Goal: Task Accomplishment & Management: Manage account settings

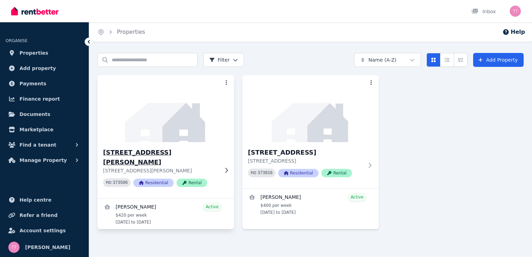
click at [148, 145] on div "[STREET_ADDRESS][PERSON_NAME][PERSON_NAME] PID 373506 Residential Rental" at bounding box center [166, 170] width 137 height 56
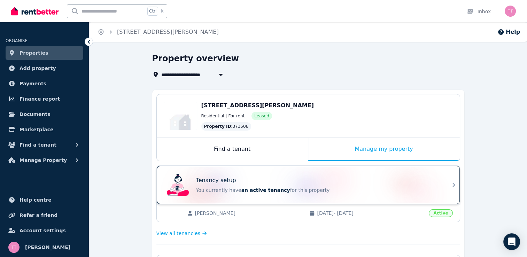
click at [266, 189] on span "an active tenancy" at bounding box center [265, 190] width 49 height 6
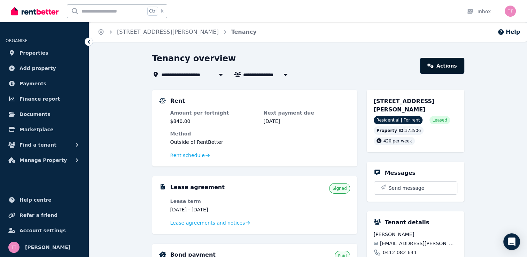
click at [450, 67] on link "Actions" at bounding box center [442, 66] width 44 height 16
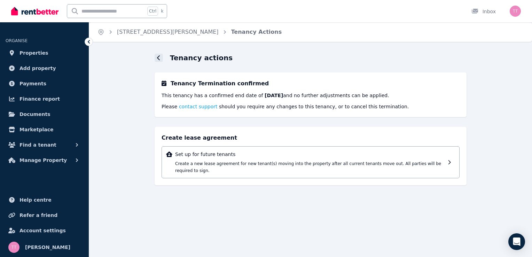
click at [158, 56] on icon at bounding box center [158, 57] width 3 height 5
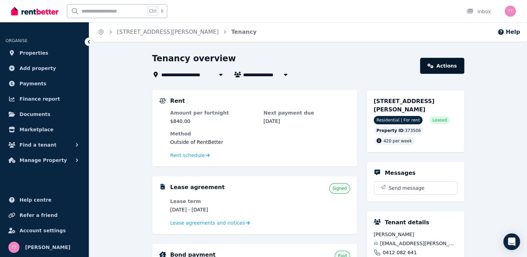
click at [457, 68] on link "Actions" at bounding box center [442, 66] width 44 height 16
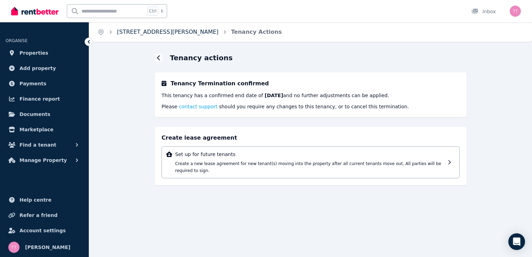
click at [142, 34] on link "[STREET_ADDRESS][PERSON_NAME]" at bounding box center [168, 32] width 102 height 7
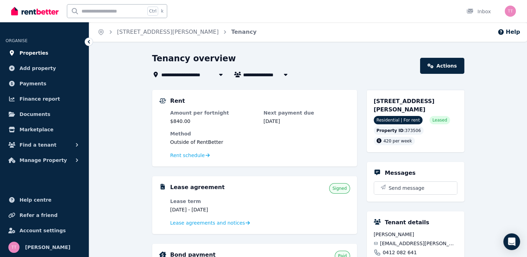
click at [35, 49] on span "Properties" at bounding box center [34, 53] width 29 height 8
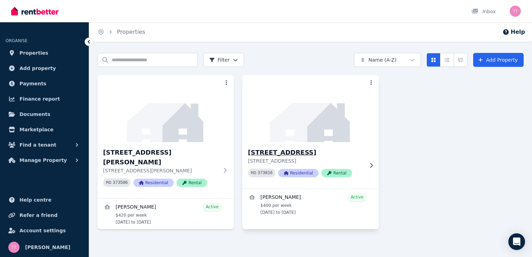
click at [291, 151] on h3 "[STREET_ADDRESS]" at bounding box center [306, 153] width 116 height 10
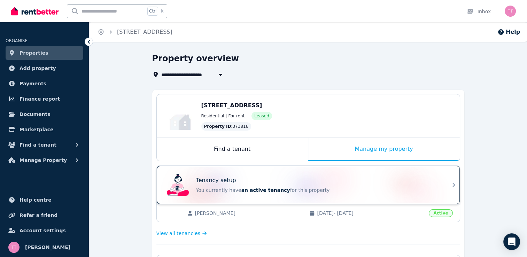
click at [260, 189] on span "an active tenancy" at bounding box center [265, 190] width 49 height 6
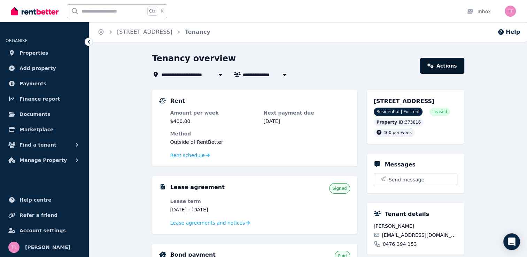
click at [445, 66] on link "Actions" at bounding box center [442, 66] width 44 height 16
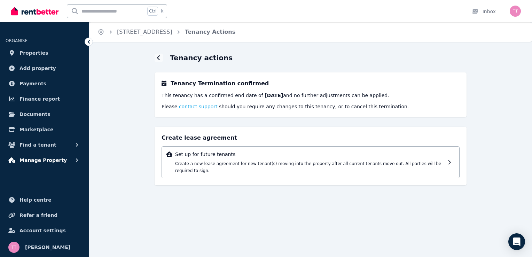
click at [44, 157] on span "Manage Property" at bounding box center [43, 160] width 47 height 8
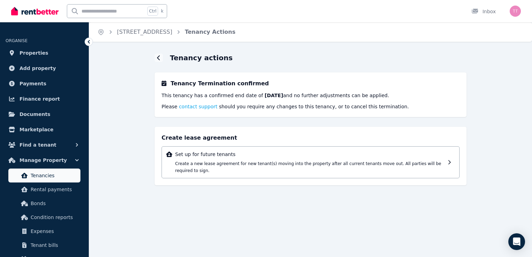
click at [48, 174] on span "Tenancies" at bounding box center [54, 175] width 47 height 8
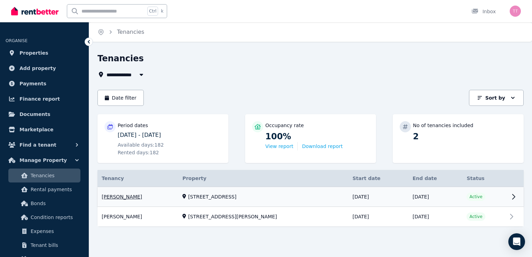
click at [513, 195] on link "View property details" at bounding box center [311, 197] width 426 height 20
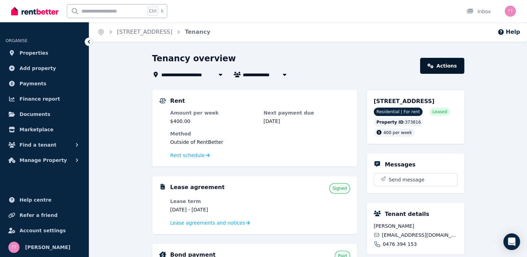
click at [452, 67] on link "Actions" at bounding box center [442, 66] width 44 height 16
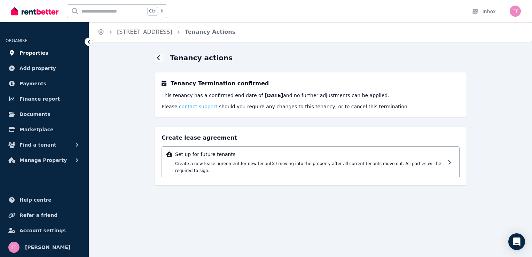
click at [36, 54] on span "Properties" at bounding box center [34, 53] width 29 height 8
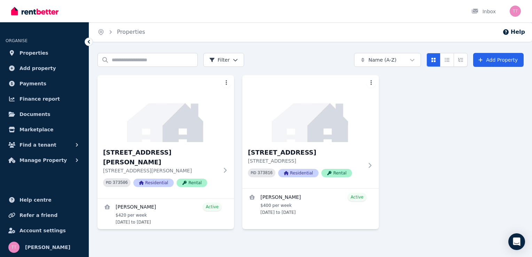
click at [89, 43] on icon at bounding box center [88, 41] width 7 height 7
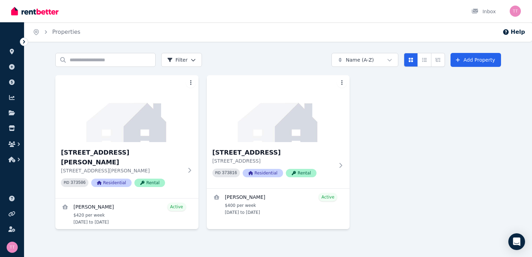
click at [23, 42] on icon at bounding box center [24, 41] width 7 height 7
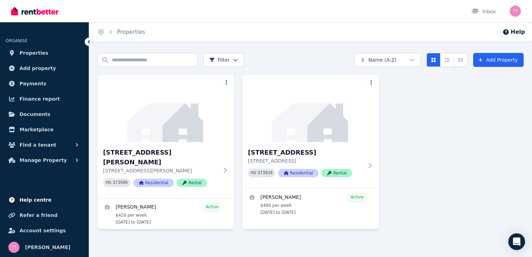
click at [35, 200] on span "Help centre" at bounding box center [36, 200] width 32 height 8
click at [61, 158] on button "Manage Property" at bounding box center [45, 160] width 78 height 14
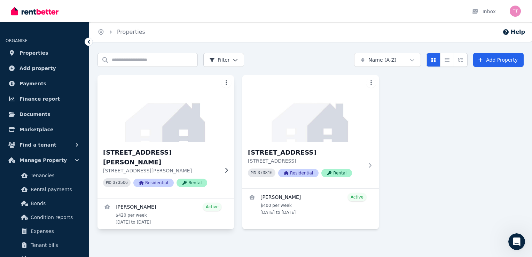
click at [160, 179] on span "Residential" at bounding box center [153, 183] width 40 height 8
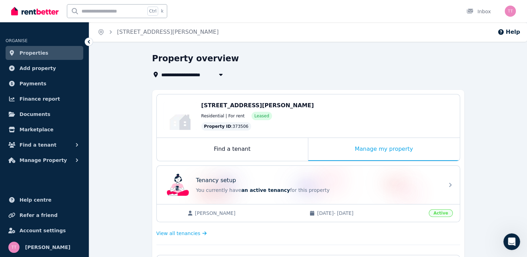
click at [444, 212] on span "Active" at bounding box center [441, 213] width 24 height 8
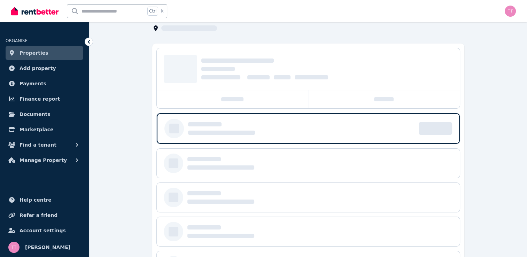
scroll to position [85, 0]
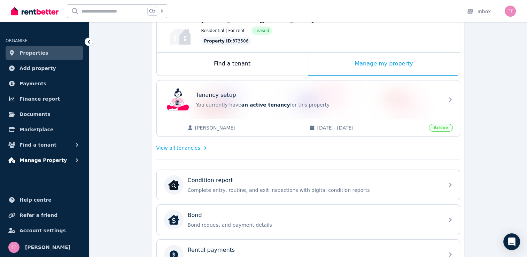
click at [49, 158] on span "Manage Property" at bounding box center [43, 160] width 47 height 8
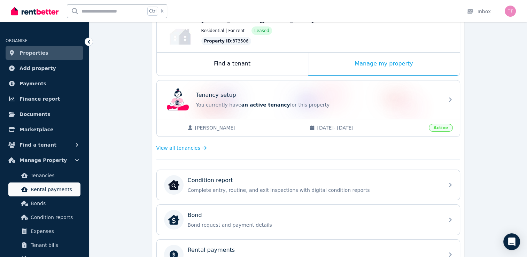
click at [57, 187] on span "Rental payments" at bounding box center [54, 189] width 47 height 8
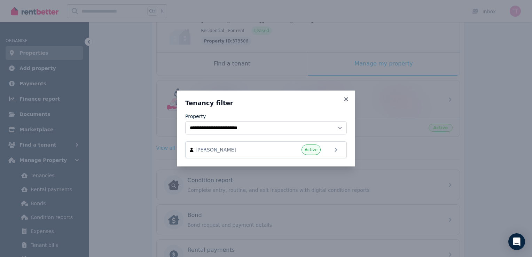
click at [65, 157] on div "**********" at bounding box center [266, 128] width 532 height 257
click at [343, 99] on icon at bounding box center [346, 99] width 7 height 6
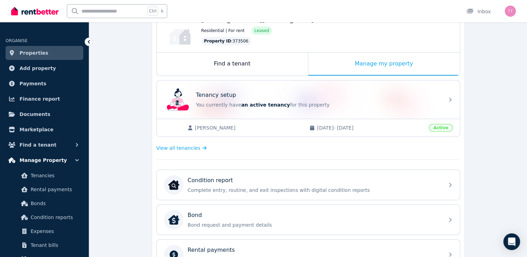
click at [74, 159] on icon "button" at bounding box center [76, 160] width 7 height 7
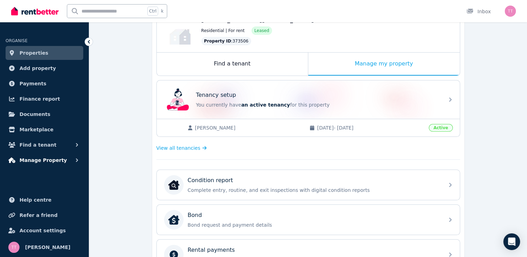
click at [75, 159] on icon "button" at bounding box center [76, 160] width 7 height 7
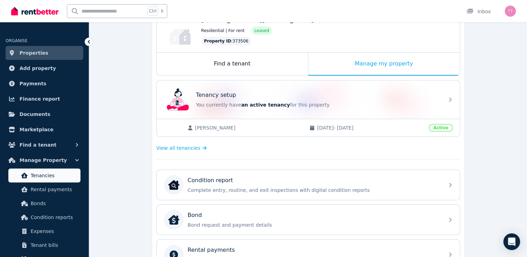
click at [71, 171] on span "Tenancies" at bounding box center [54, 175] width 47 height 8
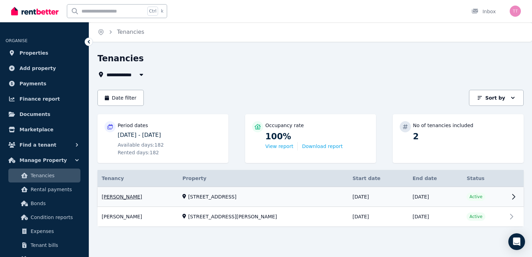
click at [509, 197] on link "View property details" at bounding box center [311, 197] width 426 height 20
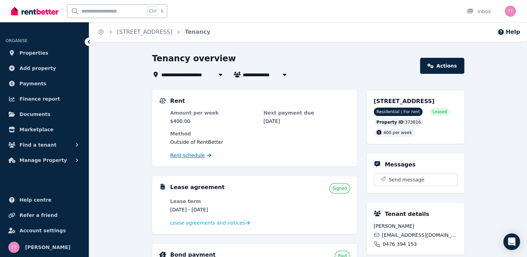
click at [195, 154] on span "Rent schedule" at bounding box center [187, 155] width 34 height 7
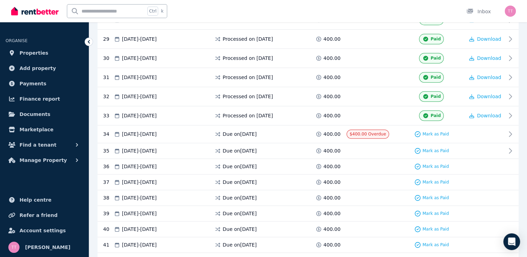
scroll to position [676, 0]
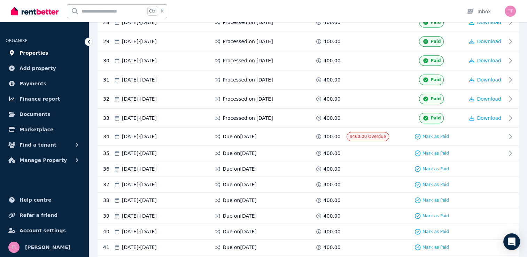
click at [47, 53] on link "Properties" at bounding box center [45, 53] width 78 height 14
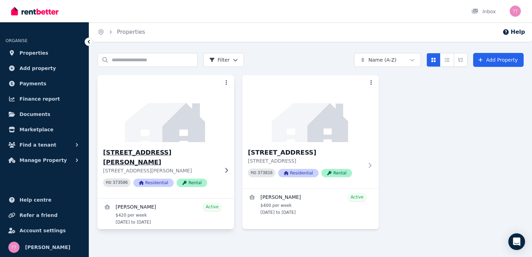
click at [204, 138] on img at bounding box center [165, 108] width 143 height 70
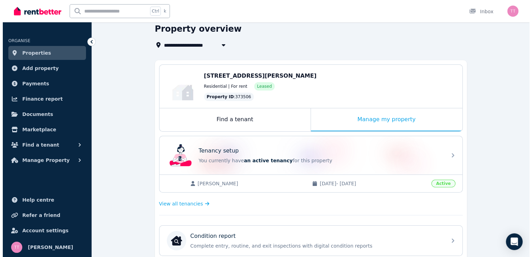
scroll to position [18, 0]
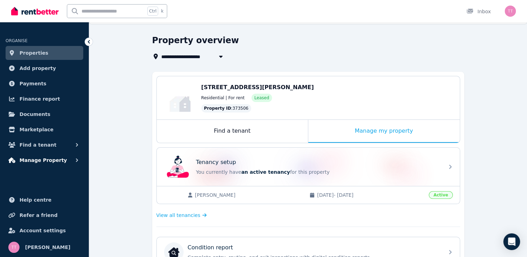
click at [45, 156] on span "Manage Property" at bounding box center [43, 160] width 47 height 8
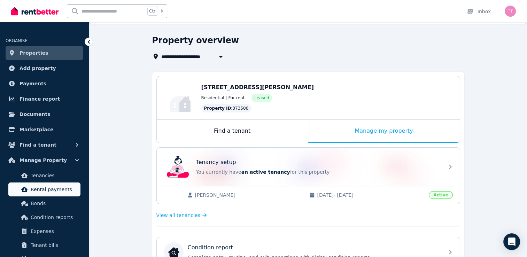
click at [52, 190] on span "Rental payments" at bounding box center [54, 189] width 47 height 8
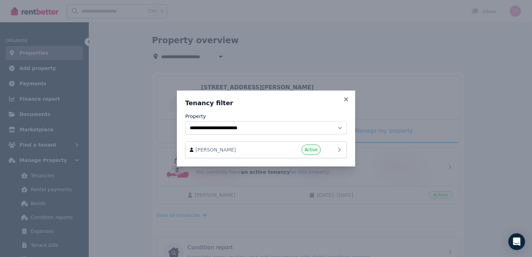
click at [342, 151] on icon at bounding box center [339, 150] width 8 height 8
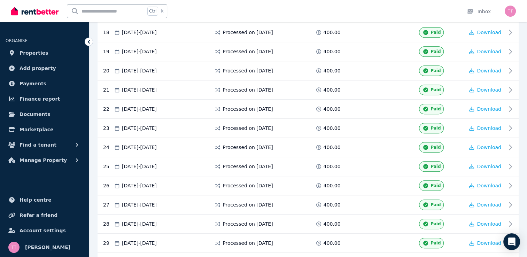
scroll to position [674, 0]
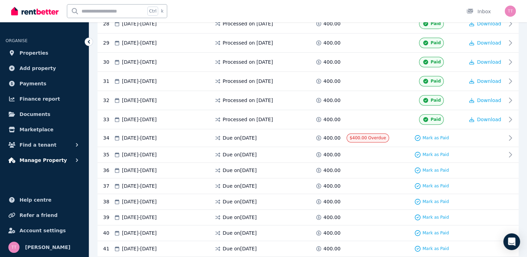
click at [48, 158] on span "Manage Property" at bounding box center [43, 160] width 47 height 8
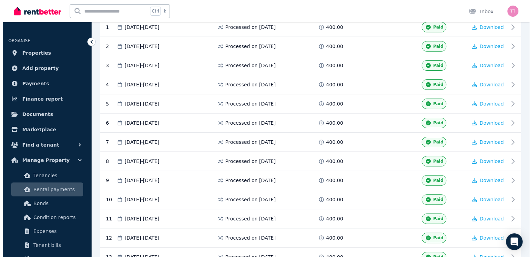
scroll to position [0, 0]
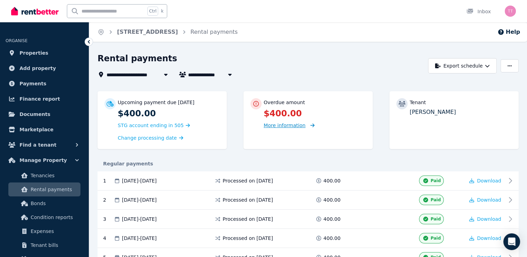
click at [299, 127] on span "More information" at bounding box center [285, 126] width 42 height 6
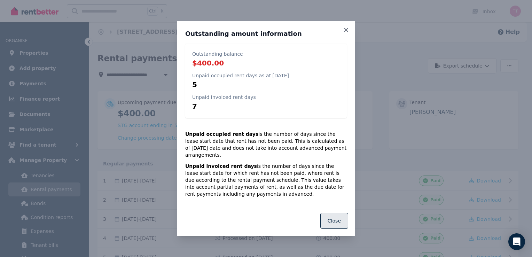
click at [336, 216] on button "Close" at bounding box center [334, 221] width 28 height 16
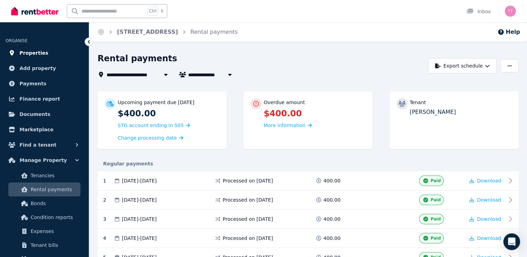
click at [67, 55] on link "Properties" at bounding box center [45, 53] width 78 height 14
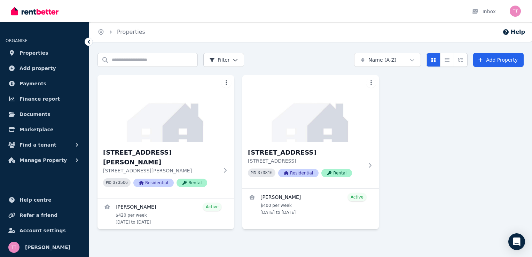
click at [89, 40] on icon at bounding box center [88, 41] width 7 height 7
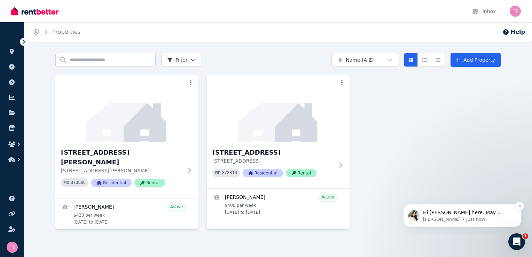
click at [476, 216] on div "Hi [PERSON_NAME] here. May I know when are your tenants vacating the property?" at bounding box center [468, 212] width 92 height 9
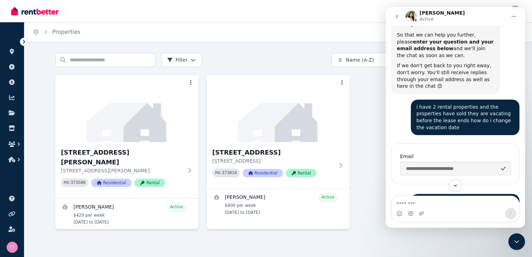
scroll to position [415, 0]
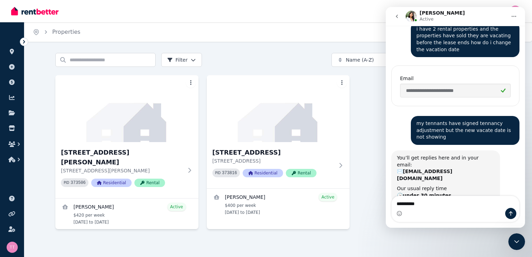
type textarea "**********"
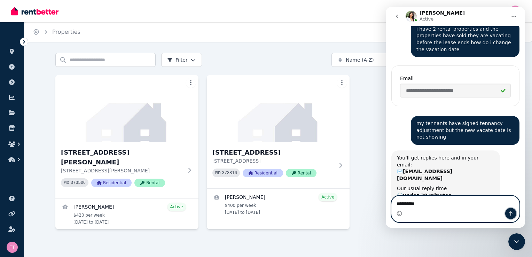
click at [510, 214] on icon "Send a message…" at bounding box center [511, 214] width 6 height 6
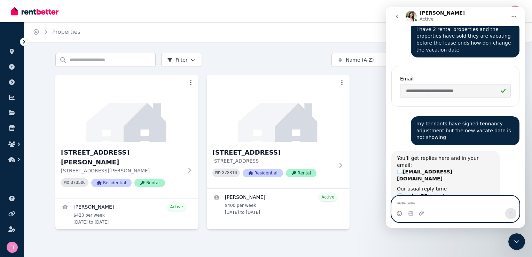
scroll to position [424, 0]
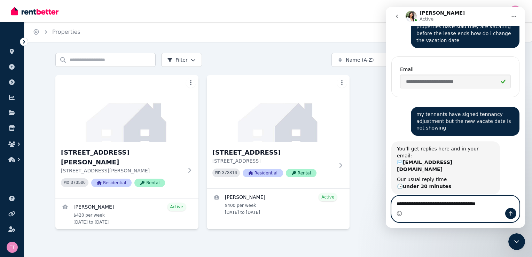
type textarea "**********"
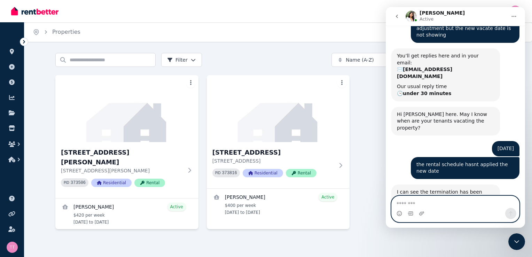
scroll to position [522, 0]
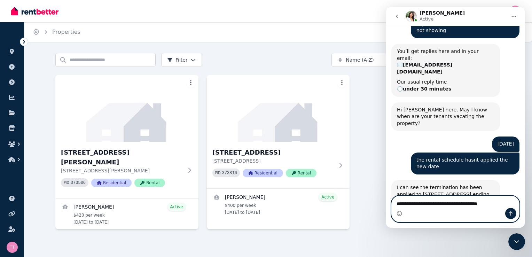
type textarea "**********"
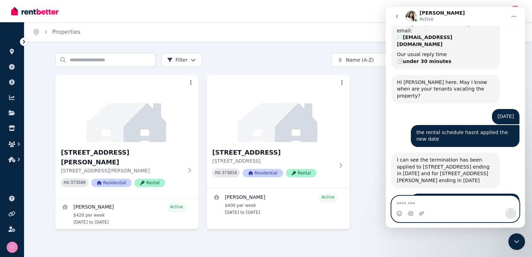
scroll to position [564, 0]
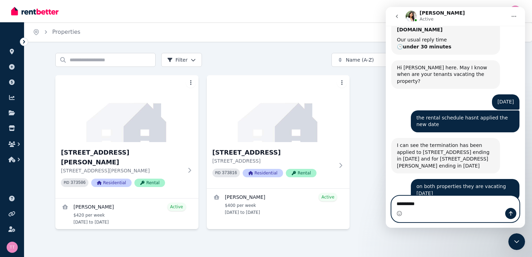
type textarea "**********"
click at [509, 213] on icon "Send a message…" at bounding box center [511, 213] width 4 height 5
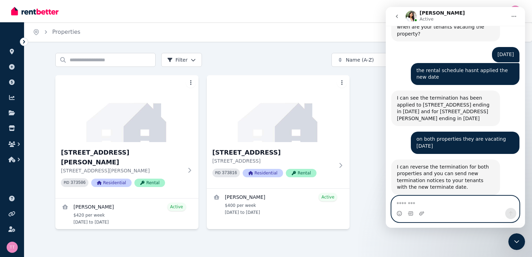
scroll to position [626, 0]
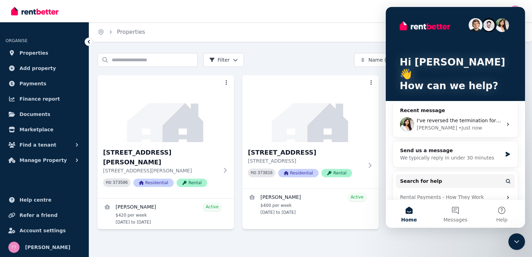
click at [286, 59] on div "Search properties Filter Name (A-Z) Add Property" at bounding box center [311, 60] width 426 height 14
click at [225, 167] on icon at bounding box center [226, 170] width 7 height 6
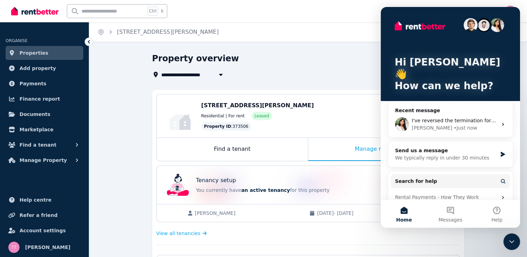
click at [319, 57] on div "Property overview" at bounding box center [306, 59] width 308 height 13
drag, startPoint x: 452, startPoint y: 17, endPoint x: 458, endPoint y: 3, distance: 14.2
click html "Hi [PERSON_NAME] 👋 How can we help? Recent message I've reversed the terminatio…"
click at [406, 212] on button "Home" at bounding box center [404, 214] width 46 height 28
click at [401, 210] on button "Home" at bounding box center [404, 214] width 46 height 28
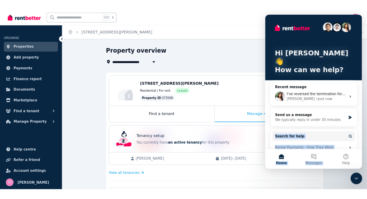
scroll to position [37, 0]
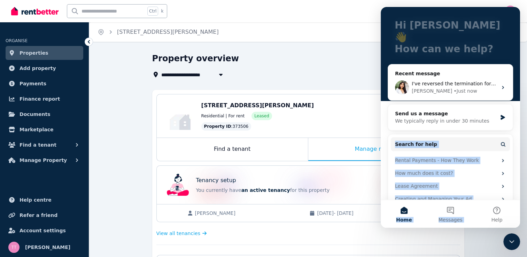
drag, startPoint x: 516, startPoint y: 129, endPoint x: 526, endPoint y: 207, distance: 79.0
click html "Hi Tracy 👋 How can we help? Recent message I've reversed the termination for bo…"
drag, startPoint x: 526, startPoint y: 207, endPoint x: 507, endPoint y: 215, distance: 20.5
click at [506, 215] on button "Help" at bounding box center [497, 214] width 46 height 28
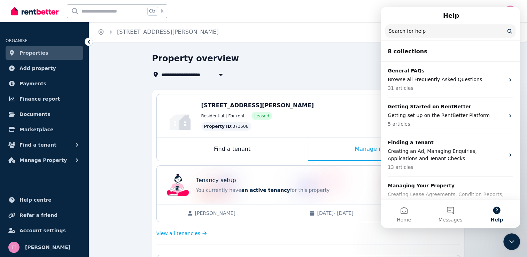
click at [396, 10] on div "Help" at bounding box center [450, 16] width 130 height 12
click at [313, 65] on div "Property overview" at bounding box center [306, 59] width 308 height 13
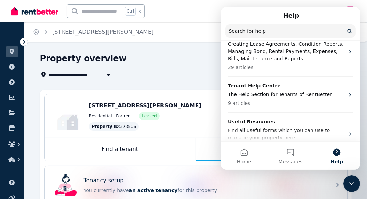
scroll to position [251, 0]
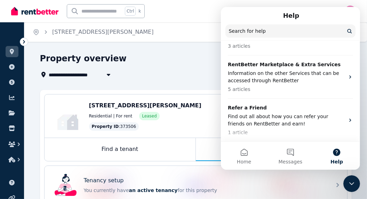
drag, startPoint x: 359, startPoint y: 53, endPoint x: 225, endPoint y: 9, distance: 141.6
click at [355, 182] on icon "Close Intercom Messenger" at bounding box center [352, 183] width 8 height 8
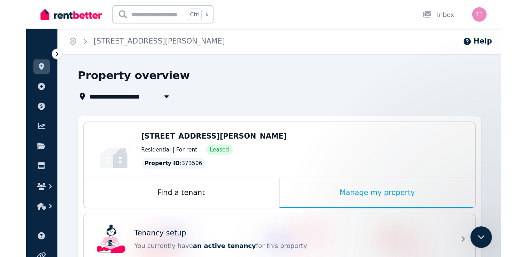
scroll to position [0, 0]
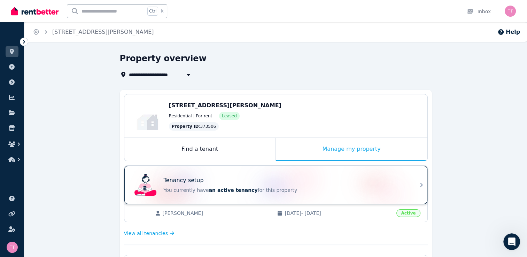
click at [228, 188] on span "an active tenancy" at bounding box center [233, 190] width 49 height 6
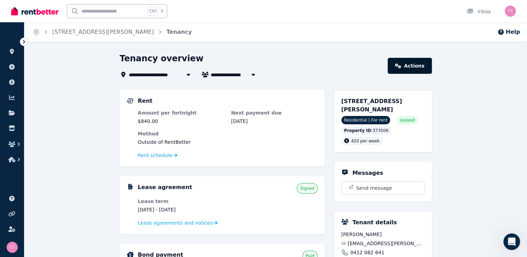
click at [412, 64] on link "Actions" at bounding box center [410, 66] width 44 height 16
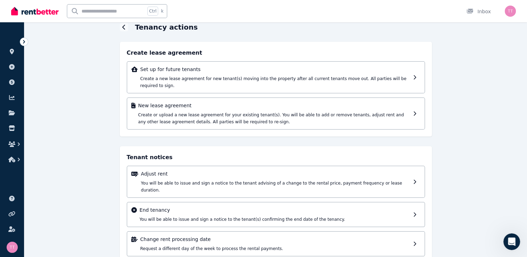
scroll to position [35, 0]
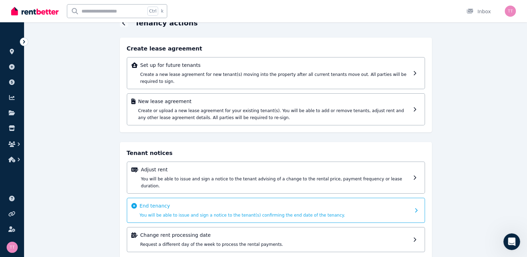
click at [417, 208] on icon at bounding box center [417, 210] width 7 height 5
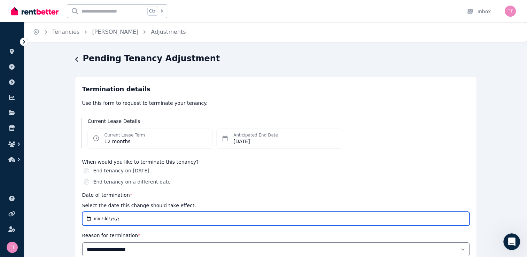
click at [133, 219] on input "**********" at bounding box center [275, 219] width 387 height 14
click at [88, 218] on input "**********" at bounding box center [275, 219] width 387 height 14
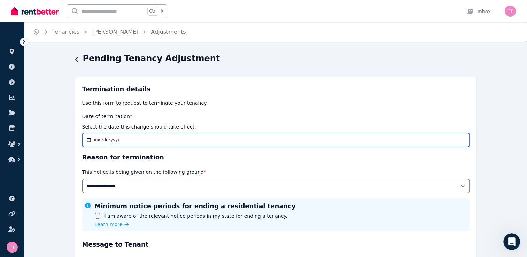
type input "**********"
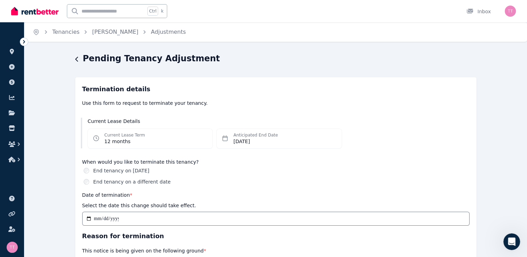
click at [226, 139] on icon at bounding box center [225, 138] width 6 height 6
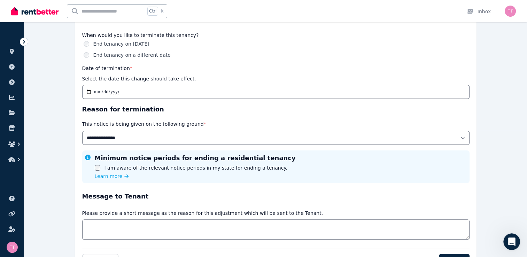
scroll to position [131, 0]
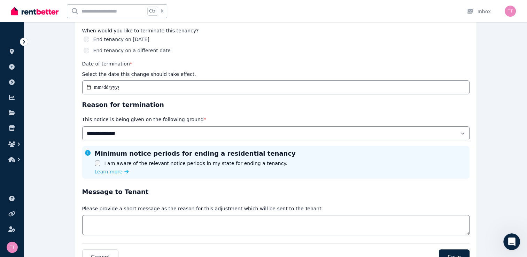
click at [93, 163] on div "Minimum notice periods for ending a residential tenancy I am aware of the relev…" at bounding box center [276, 162] width 382 height 27
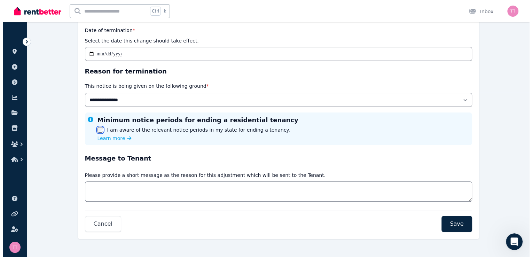
scroll to position [165, 0]
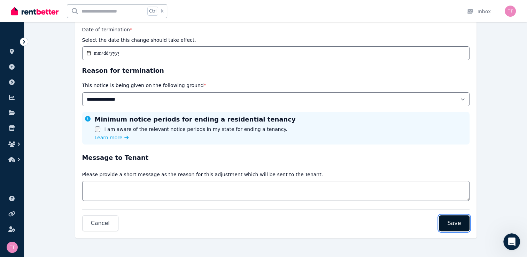
click at [457, 225] on span "Save" at bounding box center [454, 223] width 14 height 8
click at [451, 221] on span "Save" at bounding box center [454, 223] width 14 height 8
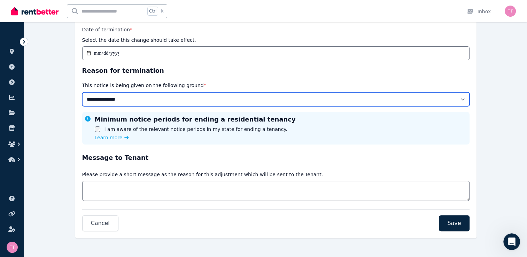
click at [464, 98] on select "**********" at bounding box center [275, 99] width 387 height 14
select select "**********"
click at [82, 92] on select "**********" at bounding box center [275, 99] width 387 height 14
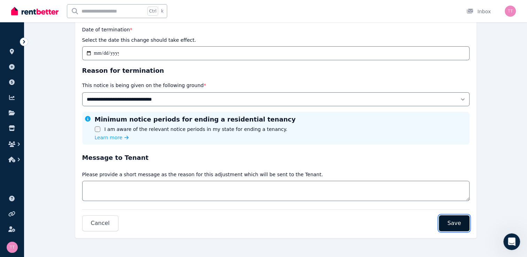
click at [461, 219] on button "Save" at bounding box center [454, 223] width 30 height 16
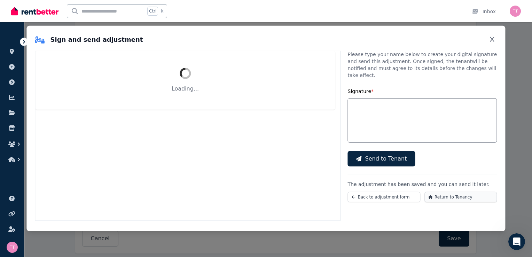
scroll to position [140, 0]
select select "*****"
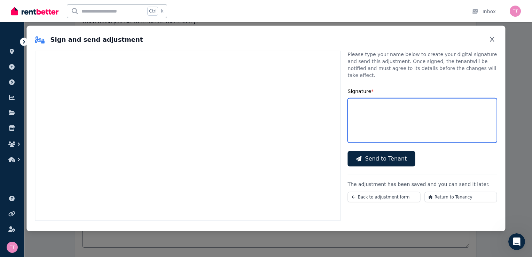
click at [374, 122] on input "Signature *" at bounding box center [422, 120] width 149 height 45
type input "*******"
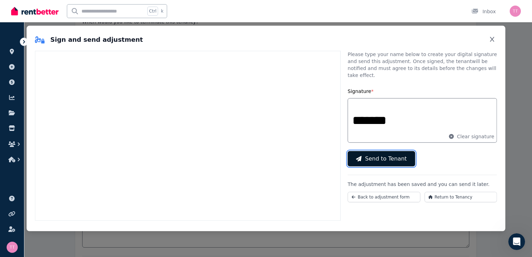
click at [386, 155] on span "Send to Tenant" at bounding box center [386, 159] width 42 height 8
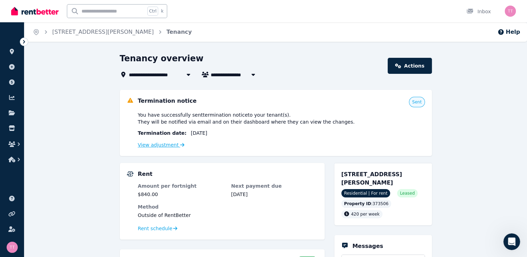
click at [166, 144] on link "View adjustment" at bounding box center [161, 145] width 47 height 6
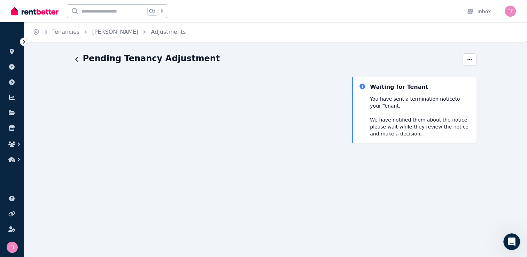
click at [76, 56] on icon "button" at bounding box center [76, 59] width 3 height 6
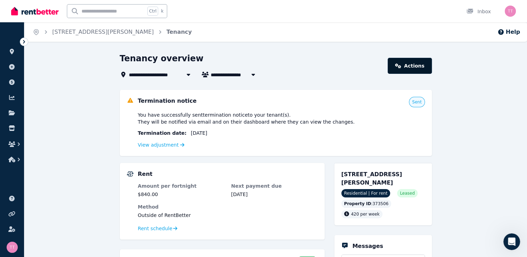
click at [424, 64] on link "Actions" at bounding box center [410, 66] width 44 height 16
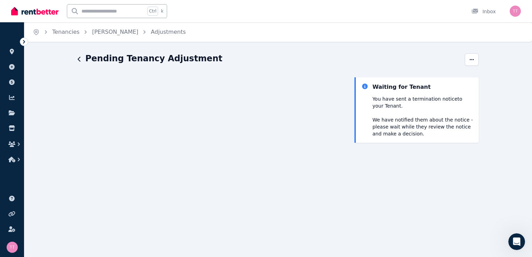
click at [23, 38] on icon at bounding box center [24, 41] width 7 height 7
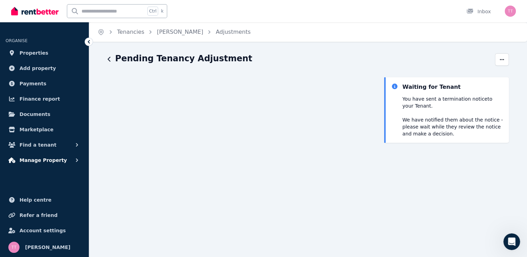
click at [53, 158] on span "Manage Property" at bounding box center [43, 160] width 47 height 8
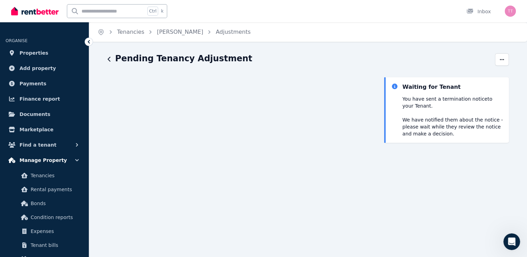
click at [75, 160] on icon "button" at bounding box center [76, 160] width 7 height 7
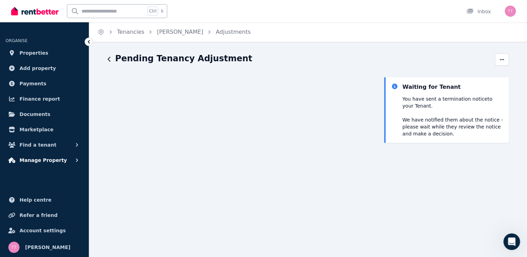
click at [51, 159] on span "Manage Property" at bounding box center [43, 160] width 47 height 8
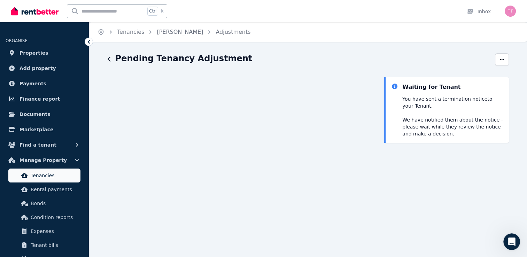
click at [46, 177] on span "Tenancies" at bounding box center [54, 175] width 47 height 8
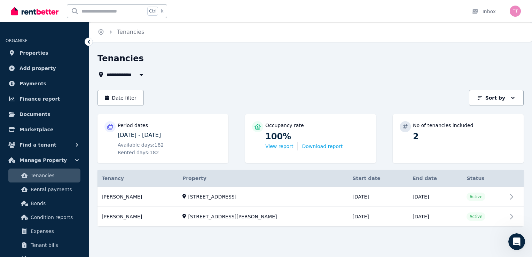
click at [519, 244] on icon "Open Intercom Messenger" at bounding box center [516, 241] width 11 height 11
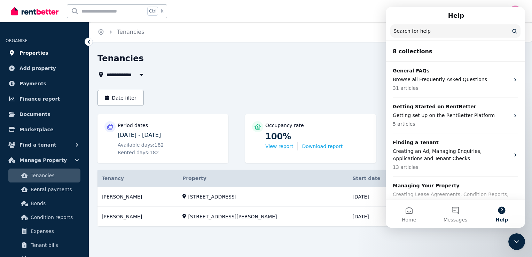
click at [35, 48] on link "Properties" at bounding box center [45, 53] width 78 height 14
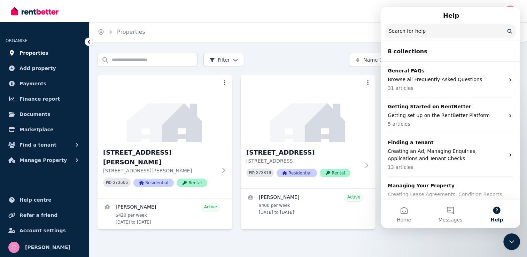
click at [47, 53] on link "Properties" at bounding box center [45, 53] width 78 height 14
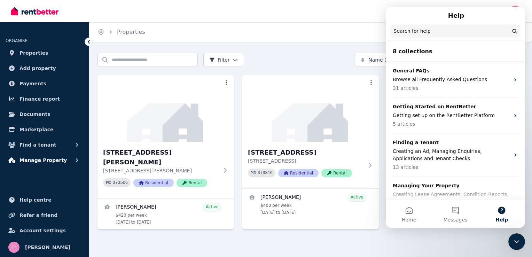
click at [43, 161] on span "Manage Property" at bounding box center [43, 160] width 47 height 8
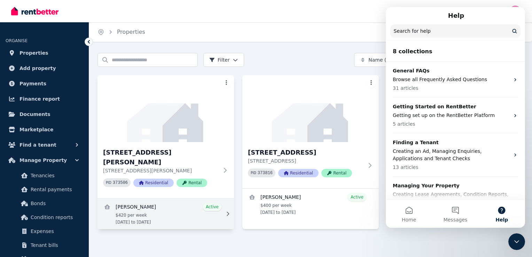
click at [228, 211] on icon at bounding box center [227, 213] width 7 height 5
click at [205, 198] on link "View details for Elleisha Connolly" at bounding box center [166, 213] width 137 height 31
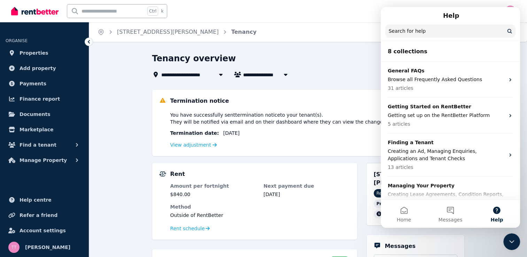
click at [311, 61] on div "Tenancy overview" at bounding box center [284, 59] width 264 height 13
click at [338, 72] on div "**********" at bounding box center [284, 74] width 264 height 8
click at [513, 242] on icon "Close Intercom Messenger" at bounding box center [511, 241] width 8 height 8
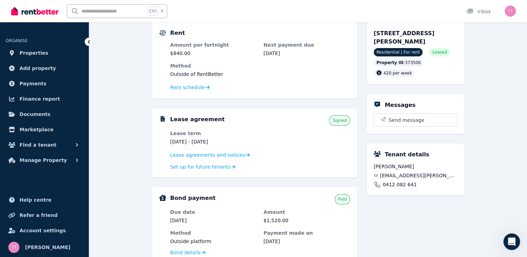
scroll to position [130, 0]
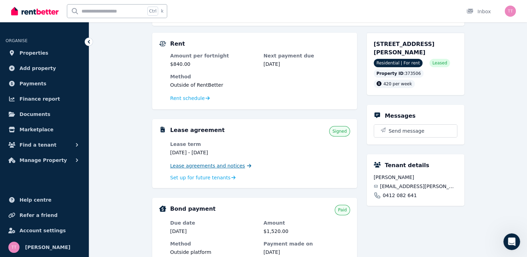
click at [198, 166] on span "Lease agreements and notices" at bounding box center [207, 165] width 75 height 7
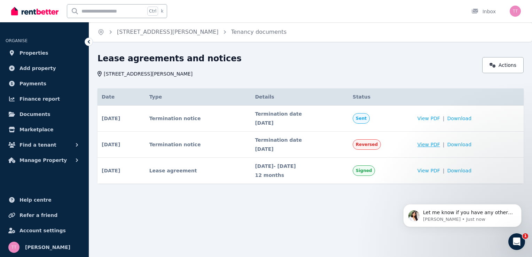
click at [431, 146] on span "View PDF" at bounding box center [429, 144] width 23 height 7
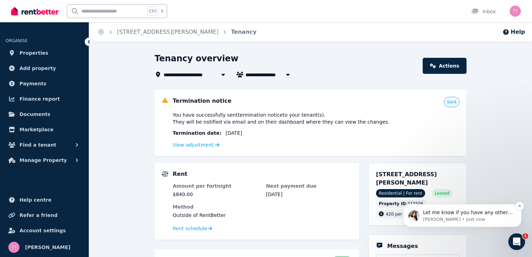
click at [453, 214] on p "Let me know if you have any other questions, I'd be happy to help further. If n…" at bounding box center [468, 212] width 90 height 7
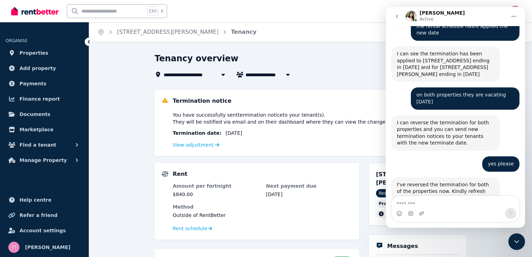
scroll to position [667, 0]
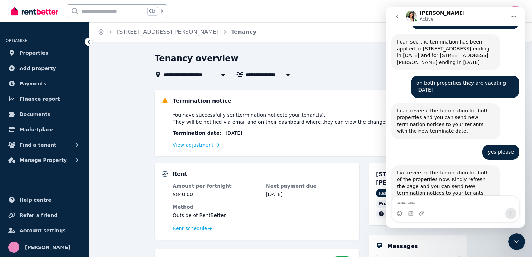
click at [401, 203] on textarea "Message…" at bounding box center [455, 202] width 127 height 12
type textarea "*"
type textarea "**********"
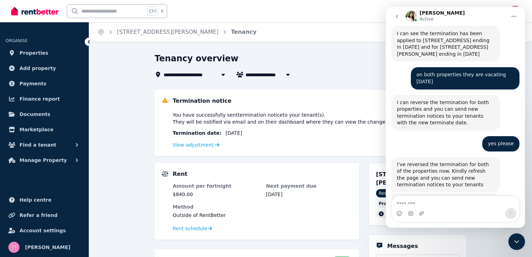
scroll to position [676, 0]
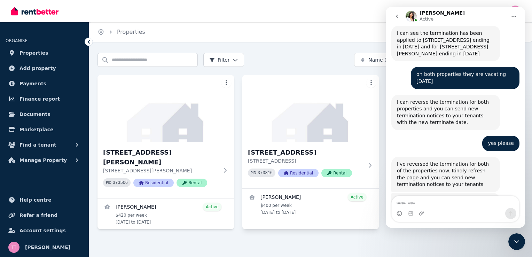
click at [372, 82] on html "Open main menu Inbox Open user menu ORGANISE Properties Add property Payments F…" at bounding box center [266, 128] width 532 height 257
click at [227, 82] on html "Open main menu Inbox Open user menu ORGANISE Properties Add property Payments F…" at bounding box center [266, 128] width 532 height 257
click at [228, 82] on html "Open main menu Inbox Open user menu ORGANISE Properties Add property Payments F…" at bounding box center [266, 128] width 532 height 257
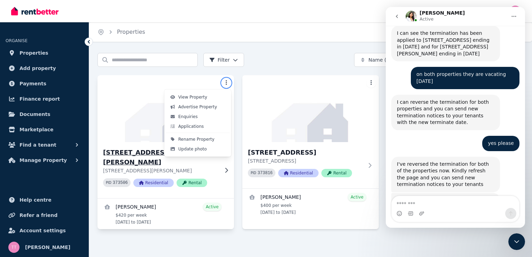
click at [129, 94] on html "Open main menu Inbox Open user menu ORGANISE Properties Add property Payments F…" at bounding box center [266, 128] width 532 height 257
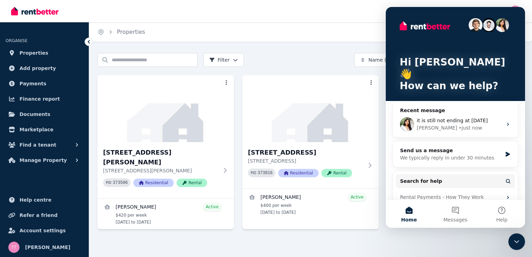
click at [315, 57] on div "Search properties Filter Name (A-Z) Add Property" at bounding box center [311, 60] width 426 height 14
click at [516, 242] on icon "Close Intercom Messenger" at bounding box center [516, 241] width 5 height 3
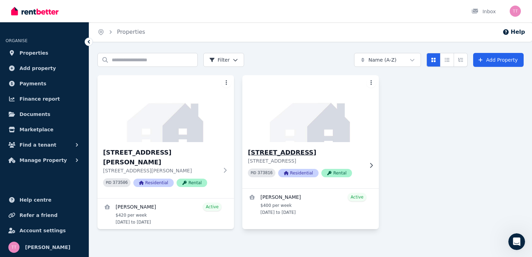
click at [371, 166] on icon at bounding box center [371, 166] width 7 height 6
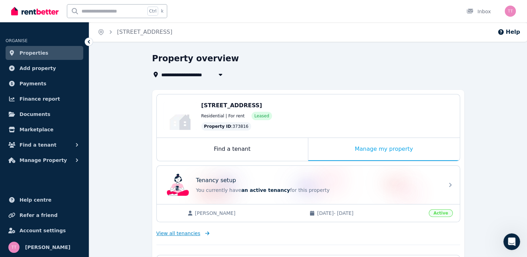
click at [202, 231] on icon at bounding box center [205, 233] width 7 height 5
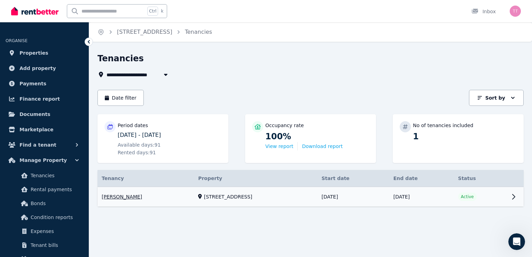
click at [513, 197] on link "View property details" at bounding box center [311, 197] width 426 height 20
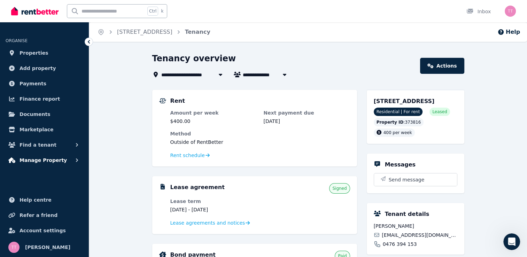
click at [69, 160] on button "Manage Property" at bounding box center [45, 160] width 78 height 14
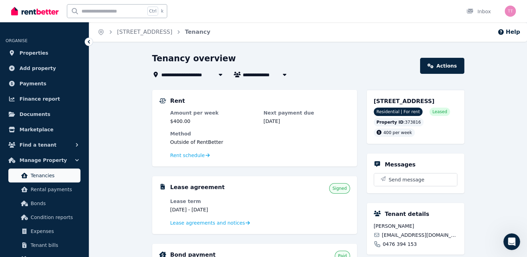
click at [53, 173] on span "Tenancies" at bounding box center [54, 175] width 47 height 8
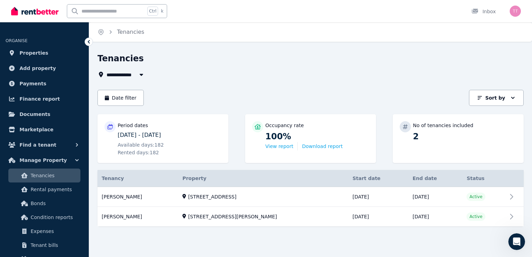
click at [516, 243] on icon "Open Intercom Messenger" at bounding box center [516, 242] width 5 height 6
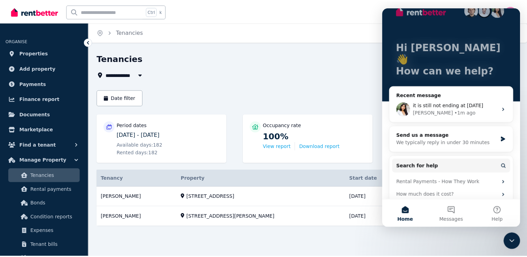
scroll to position [37, 0]
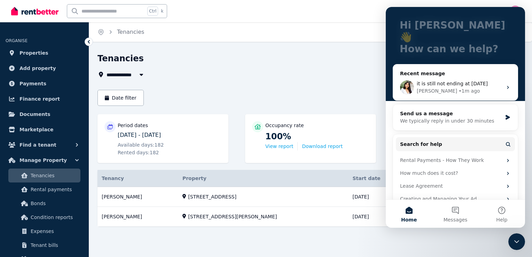
click at [245, 246] on div "**********" at bounding box center [310, 152] width 443 height 198
click at [311, 93] on div "Date filter Sort by Sort by" at bounding box center [311, 98] width 426 height 16
click at [38, 161] on span "Manage Property" at bounding box center [43, 160] width 47 height 8
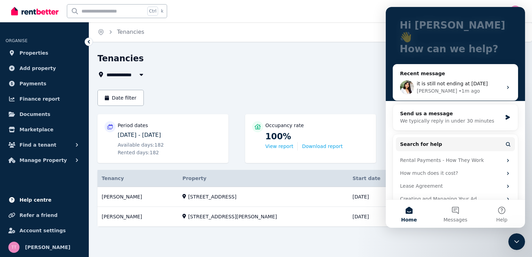
click at [27, 201] on span "Help centre" at bounding box center [36, 200] width 32 height 8
click at [34, 160] on span "Manage Property" at bounding box center [43, 160] width 47 height 8
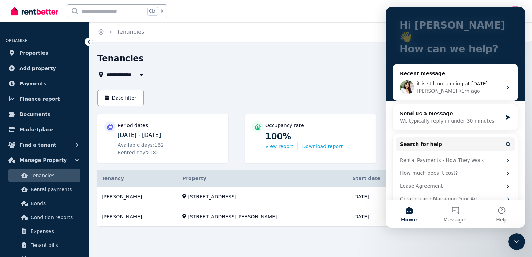
click at [328, 86] on div "**********" at bounding box center [311, 146] width 426 height 186
click at [514, 242] on icon "Close Intercom Messenger" at bounding box center [517, 241] width 8 height 8
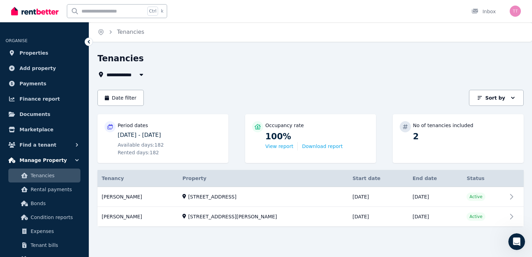
click at [76, 159] on icon "button" at bounding box center [76, 160] width 3 height 2
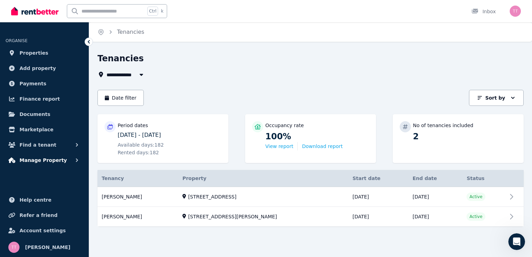
click at [76, 159] on icon "button" at bounding box center [76, 160] width 7 height 7
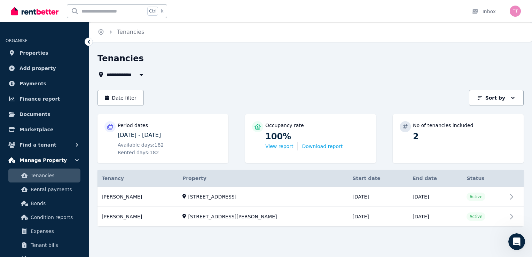
click at [79, 157] on icon "button" at bounding box center [76, 160] width 7 height 7
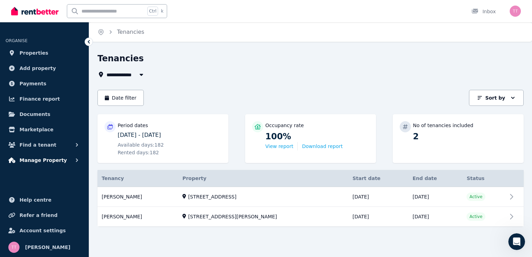
click at [78, 158] on icon "button" at bounding box center [76, 160] width 7 height 7
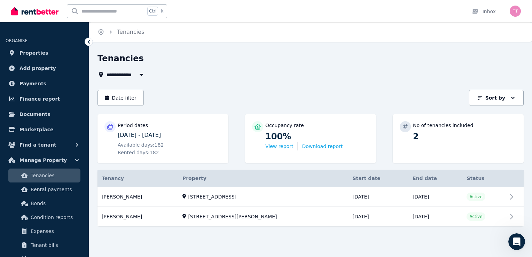
click at [142, 75] on icon "button" at bounding box center [141, 75] width 3 height 2
type input "**********"
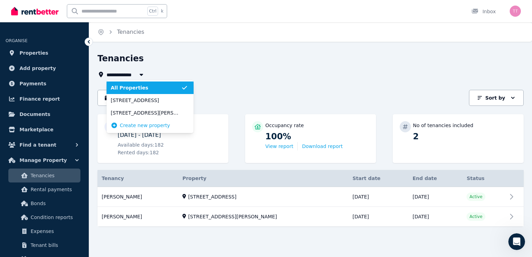
click at [142, 75] on icon "button" at bounding box center [141, 75] width 3 height 2
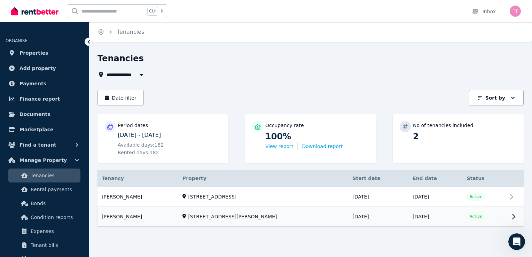
click at [514, 215] on link "View property details" at bounding box center [311, 217] width 426 height 20
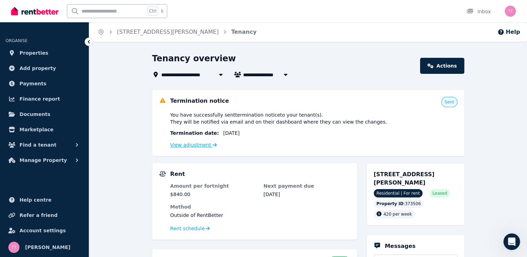
click at [192, 145] on link "View adjustment" at bounding box center [193, 145] width 47 height 6
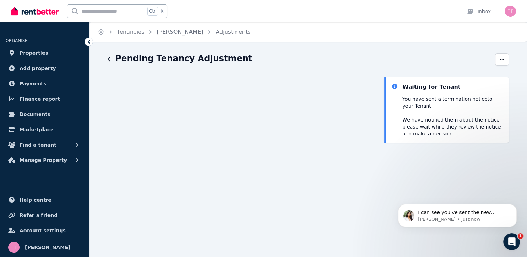
click at [510, 241] on icon "Open Intercom Messenger" at bounding box center [511, 241] width 11 height 11
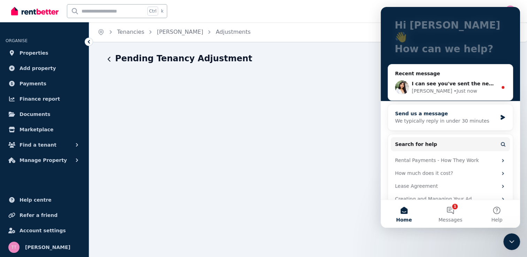
click at [406, 117] on div "We typically reply in under 30 minutes" at bounding box center [446, 120] width 102 height 7
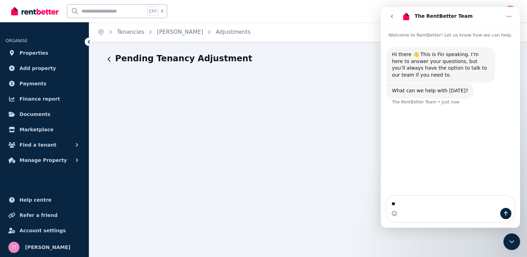
type textarea "*"
click at [508, 238] on icon "Close Intercom Messenger" at bounding box center [511, 241] width 8 height 8
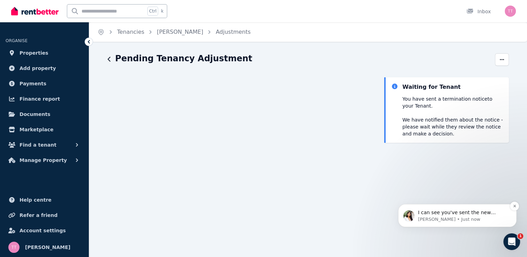
click at [441, 220] on p "Rochelle • Just now" at bounding box center [463, 219] width 90 height 6
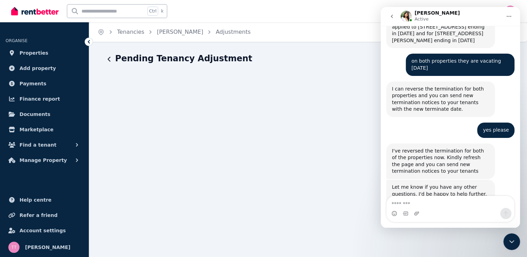
scroll to position [729, 0]
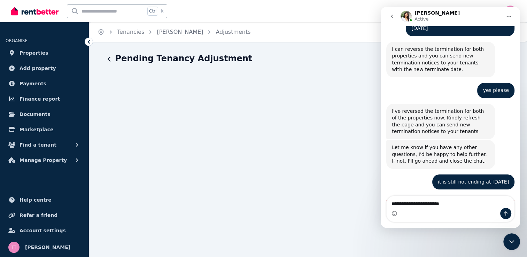
type textarea "**********"
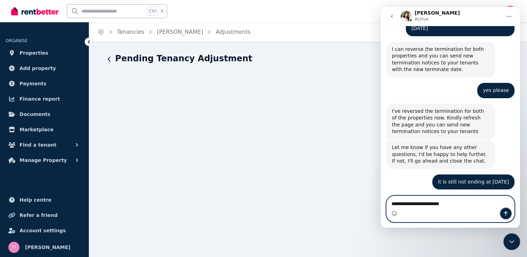
click at [506, 214] on icon "Send a message…" at bounding box center [506, 213] width 4 height 5
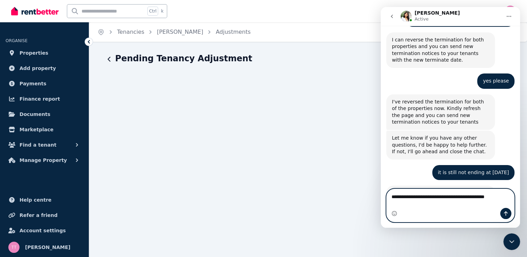
scroll to position [745, 0]
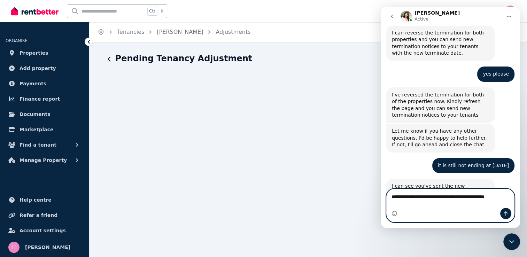
type textarea "**********"
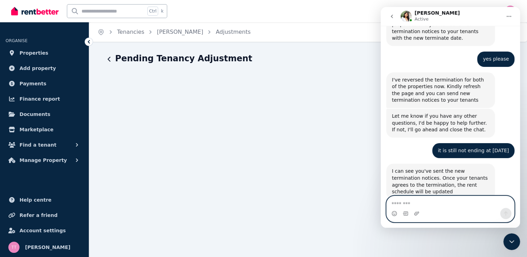
scroll to position [761, 0]
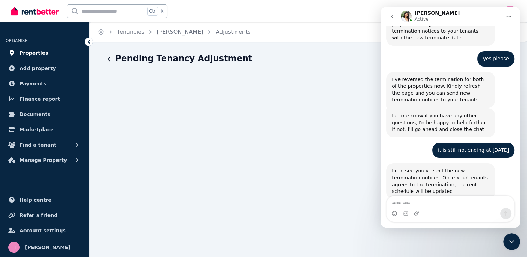
click at [47, 52] on link "Properties" at bounding box center [45, 53] width 78 height 14
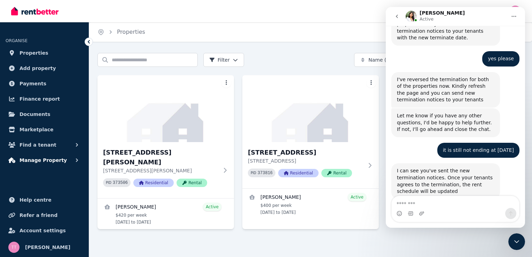
click at [76, 158] on icon "button" at bounding box center [77, 159] width 2 height 3
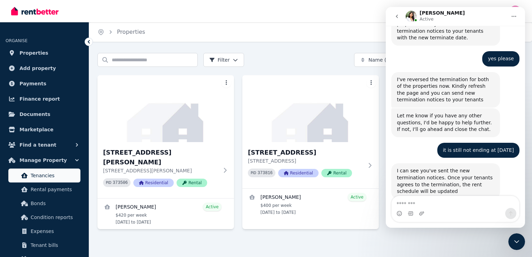
click at [46, 177] on span "Tenancies" at bounding box center [54, 175] width 47 height 8
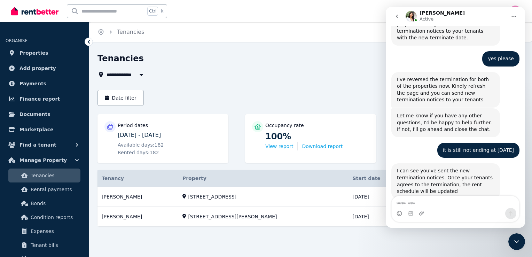
click at [274, 231] on div "Tenancy Details Property Start date End date Status Desrae Cranston Desrae Cran…" at bounding box center [311, 204] width 426 height 69
click at [517, 241] on icon "Close Intercom Messenger" at bounding box center [517, 241] width 8 height 8
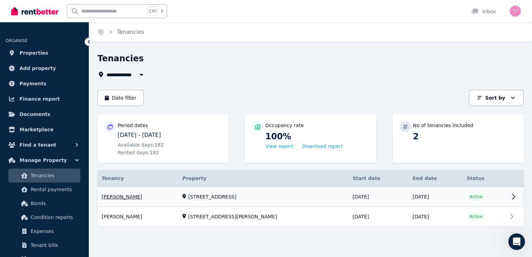
click at [515, 197] on link "View property details" at bounding box center [311, 197] width 426 height 20
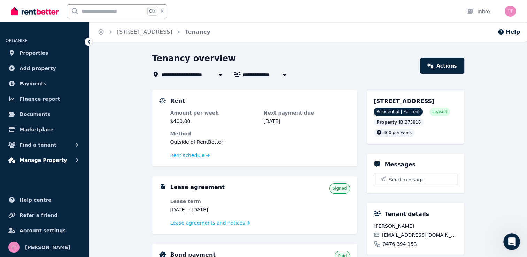
drag, startPoint x: 35, startPoint y: 159, endPoint x: 43, endPoint y: 156, distance: 8.6
click at [36, 158] on span "Manage Property" at bounding box center [43, 160] width 47 height 8
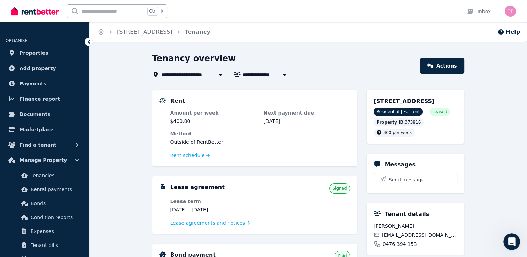
click at [85, 39] on ul "ORGANISE Properties Add property Payments Finance report Documents Marketplace …" at bounding box center [44, 147] width 89 height 237
click at [88, 41] on icon at bounding box center [88, 41] width 7 height 7
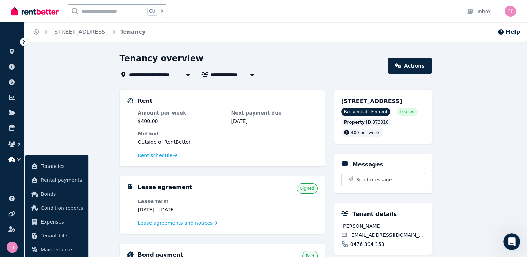
click at [508, 236] on div "Open Intercom Messenger" at bounding box center [511, 241] width 23 height 23
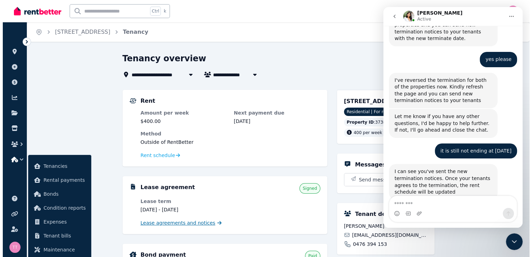
scroll to position [788, 0]
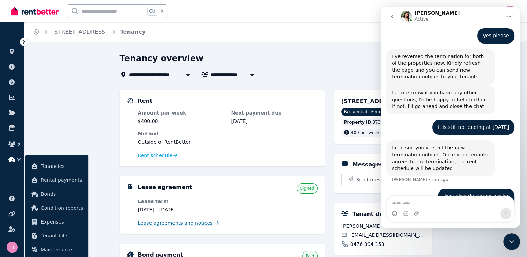
click at [198, 221] on span "Lease agreements and notices" at bounding box center [175, 222] width 75 height 7
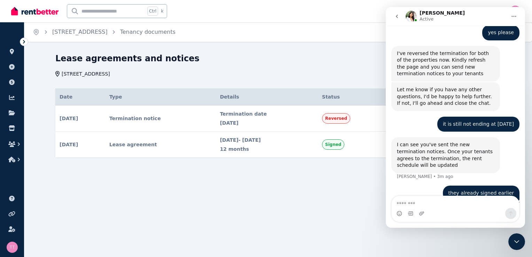
click at [325, 78] on div "Lease agreements and notices 61 Third St, Warragamba NSW 2752 Actions Date Type…" at bounding box center [278, 111] width 446 height 117
click at [513, 240] on icon "Close Intercom Messenger" at bounding box center [517, 241] width 8 height 8
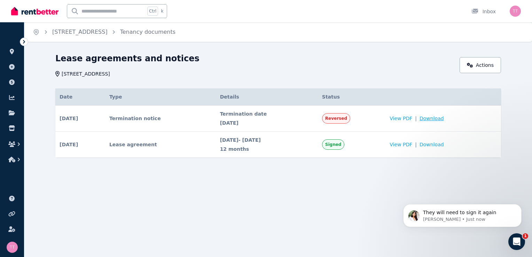
click at [443, 117] on span "Download" at bounding box center [432, 118] width 24 height 7
click at [412, 119] on span "View PDF" at bounding box center [401, 118] width 23 height 7
click at [520, 239] on icon "Open Intercom Messenger" at bounding box center [516, 241] width 11 height 11
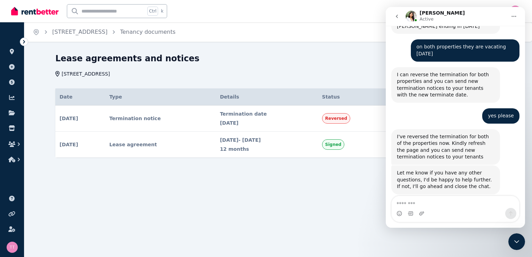
scroll to position [793, 0]
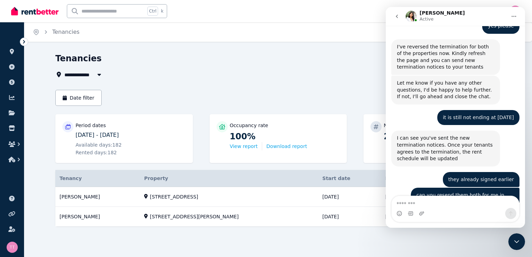
click at [519, 242] on icon "Close Intercom Messenger" at bounding box center [517, 241] width 8 height 8
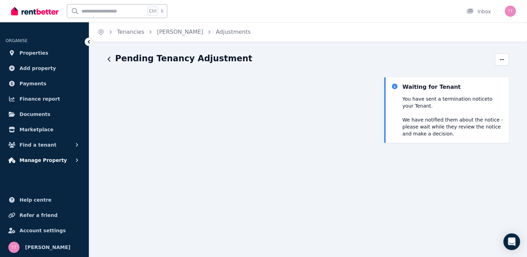
click at [45, 158] on span "Manage Property" at bounding box center [43, 160] width 47 height 8
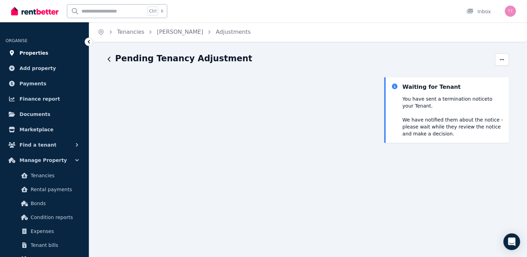
click at [37, 53] on span "Properties" at bounding box center [34, 53] width 29 height 8
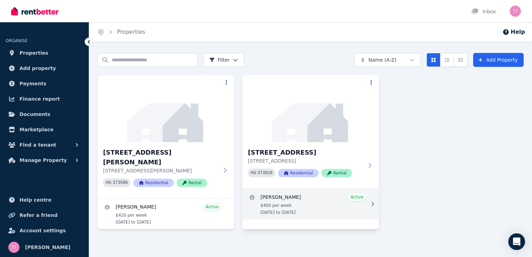
click at [285, 197] on link "View details for Desrae Cranston" at bounding box center [310, 204] width 137 height 31
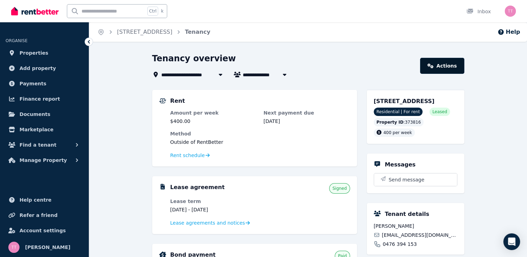
click at [444, 65] on link "Actions" at bounding box center [442, 66] width 44 height 16
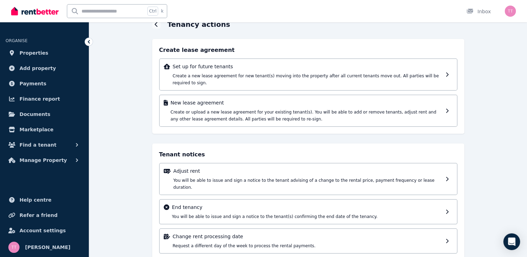
scroll to position [35, 0]
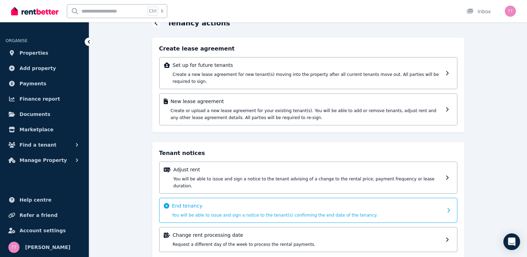
click at [444, 198] on div "End tenancy You will be able to issue and sign a notice to the tenant(s) confir…" at bounding box center [308, 210] width 298 height 25
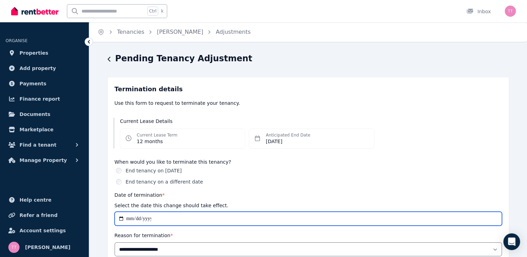
drag, startPoint x: 157, startPoint y: 218, endPoint x: 162, endPoint y: 213, distance: 6.7
click at [159, 215] on input "**********" at bounding box center [308, 219] width 387 height 14
click at [118, 218] on input "**********" at bounding box center [308, 219] width 387 height 14
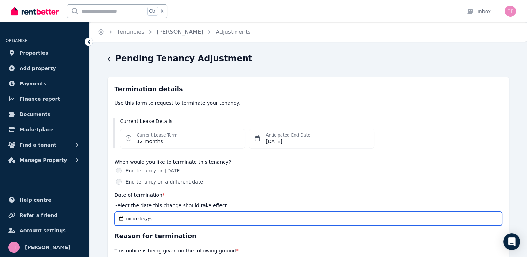
type input "**********"
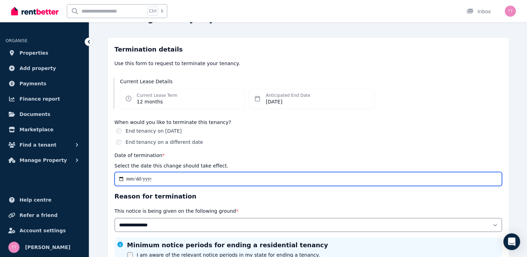
scroll to position [45, 0]
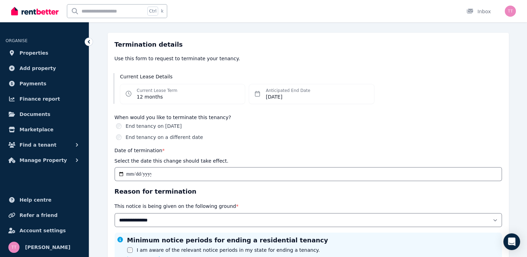
click at [263, 90] on div "Anticipated End Date [DATE]" at bounding box center [311, 94] width 125 height 20
click at [258, 95] on icon at bounding box center [258, 94] width 6 height 6
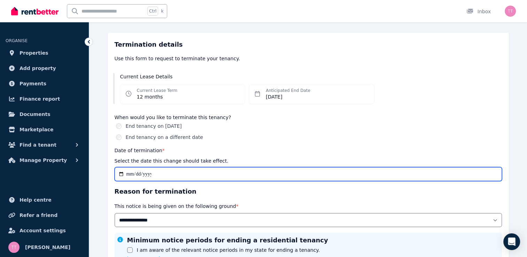
click at [169, 173] on input "**********" at bounding box center [308, 174] width 387 height 14
click at [171, 175] on input "**********" at bounding box center [308, 174] width 387 height 14
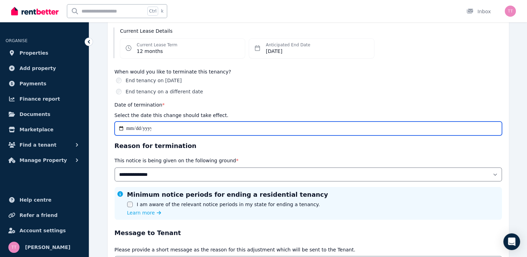
scroll to position [93, 0]
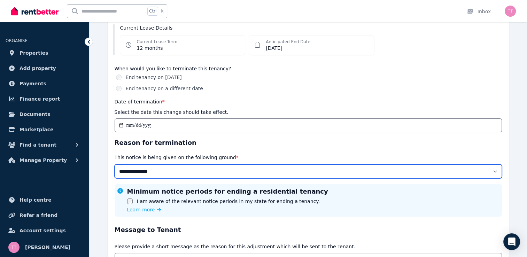
click at [269, 175] on select "**********" at bounding box center [308, 171] width 387 height 14
select select "**********"
click at [115, 164] on select "**********" at bounding box center [308, 171] width 387 height 14
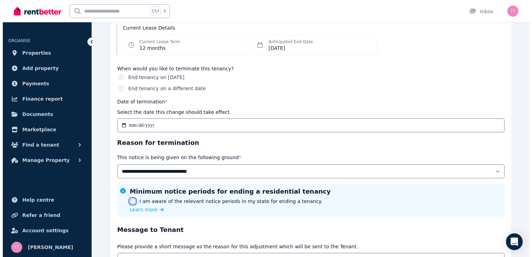
scroll to position [165, 0]
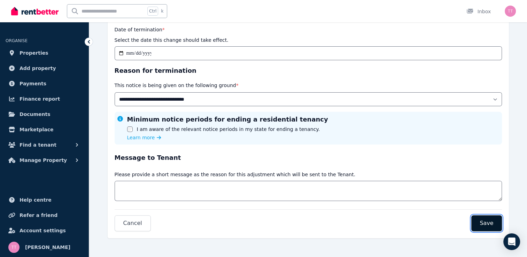
click at [488, 221] on span "Save" at bounding box center [487, 223] width 14 height 8
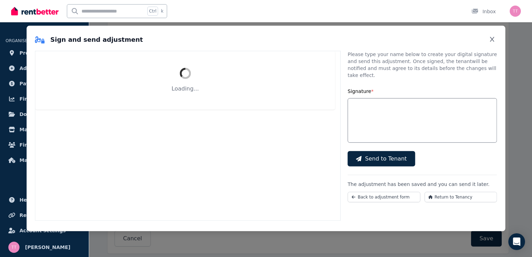
scroll to position [140, 0]
select select "*****"
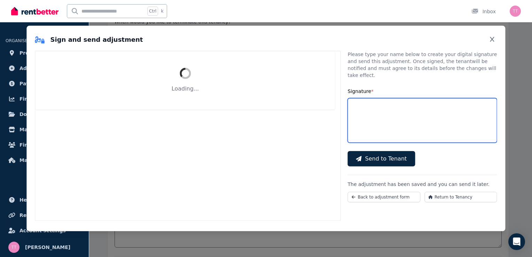
click at [353, 112] on input "Signature *" at bounding box center [422, 120] width 149 height 45
type input "*******"
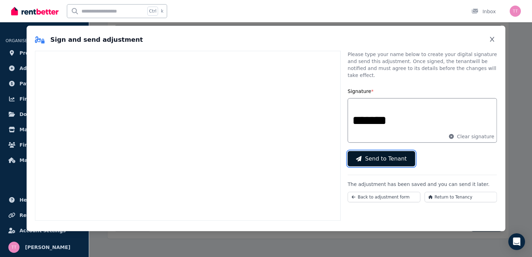
click at [371, 155] on span "Send to Tenant" at bounding box center [386, 159] width 42 height 8
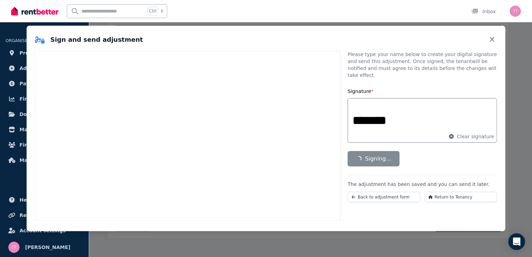
scroll to position [146, 0]
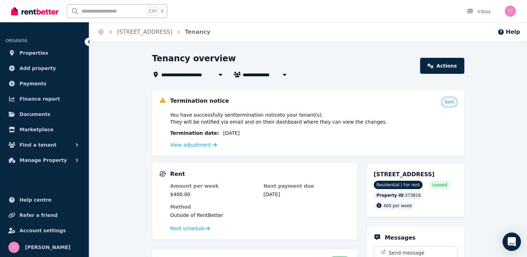
click at [510, 243] on icon "Open Intercom Messenger" at bounding box center [511, 241] width 8 height 9
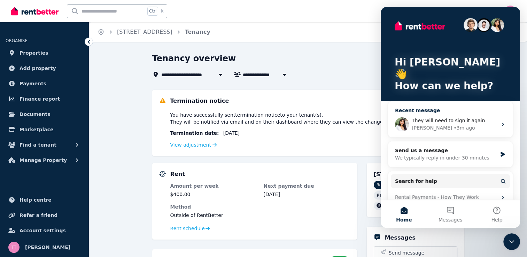
click at [494, 112] on div "They will need to sign it again Rochelle • 3m ago" at bounding box center [450, 124] width 125 height 26
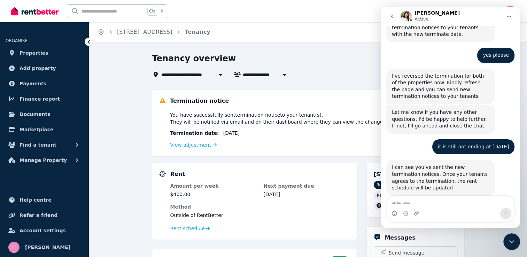
scroll to position [781, 0]
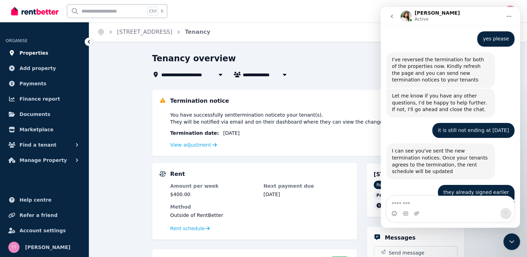
click at [32, 52] on span "Properties" at bounding box center [34, 53] width 29 height 8
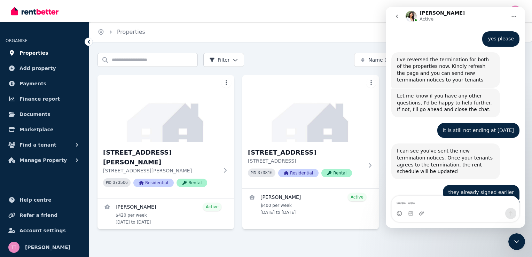
click at [61, 48] on link "Properties" at bounding box center [45, 53] width 78 height 14
click at [46, 55] on link "Properties" at bounding box center [45, 53] width 78 height 14
click at [26, 51] on span "Properties" at bounding box center [34, 53] width 29 height 8
click at [225, 167] on icon at bounding box center [226, 170] width 7 height 6
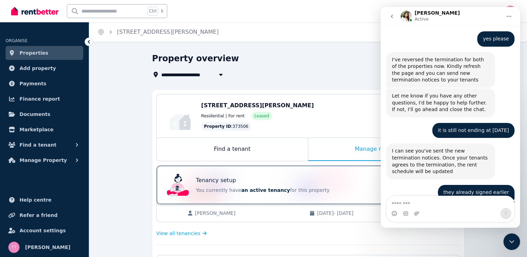
drag, startPoint x: 127, startPoint y: 180, endPoint x: 230, endPoint y: 166, distance: 104.0
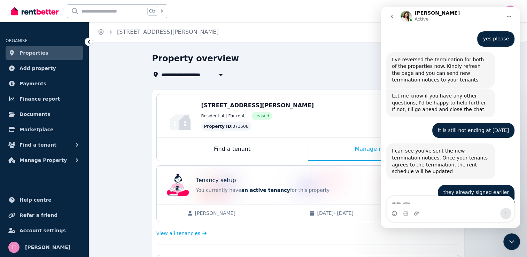
drag, startPoint x: 303, startPoint y: 75, endPoint x: 321, endPoint y: 68, distance: 19.1
click at [305, 74] on div "**********" at bounding box center [306, 74] width 308 height 8
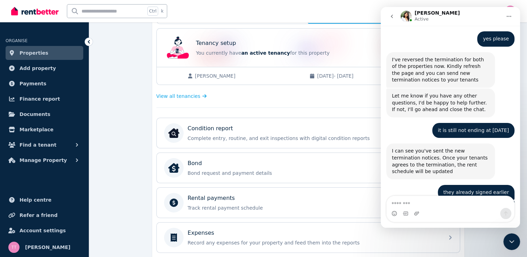
scroll to position [265, 0]
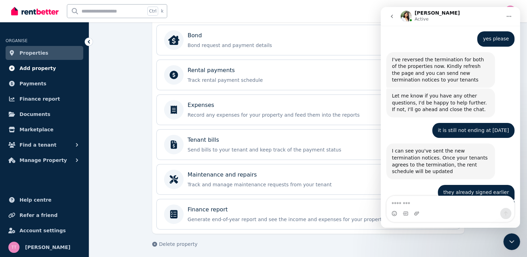
click at [47, 64] on span "Add property" at bounding box center [38, 68] width 37 height 8
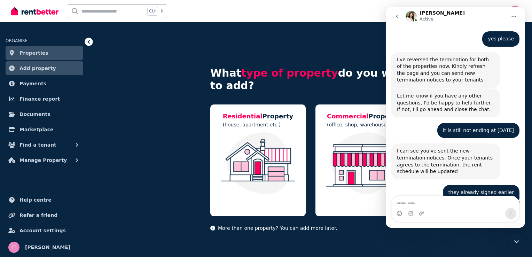
click at [56, 50] on link "Properties" at bounding box center [45, 53] width 78 height 14
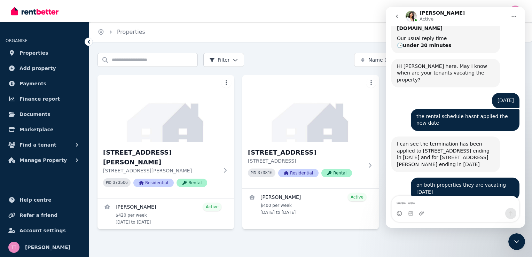
scroll to position [781, 0]
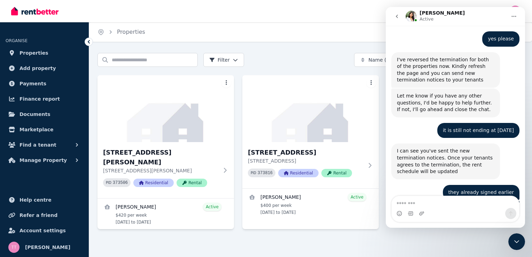
drag, startPoint x: 522, startPoint y: 174, endPoint x: 811, endPoint y: 251, distance: 298.6
click at [516, 243] on icon "Close Intercom Messenger" at bounding box center [517, 241] width 8 height 8
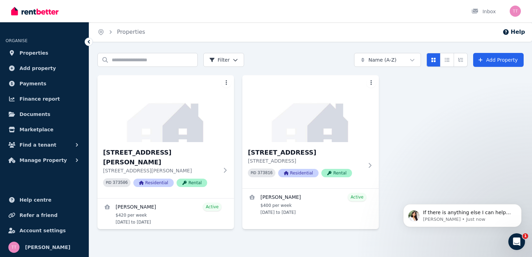
scroll to position [818, 0]
click at [520, 245] on div "Open Intercom Messenger" at bounding box center [516, 241] width 23 height 23
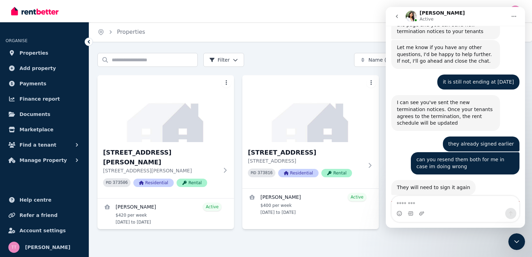
scroll to position [829, 0]
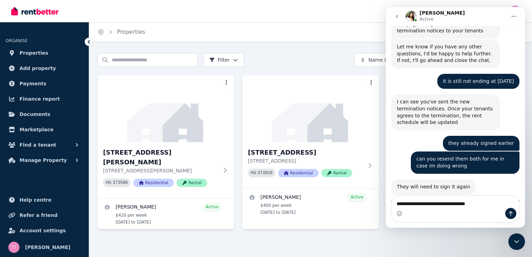
type textarea "**********"
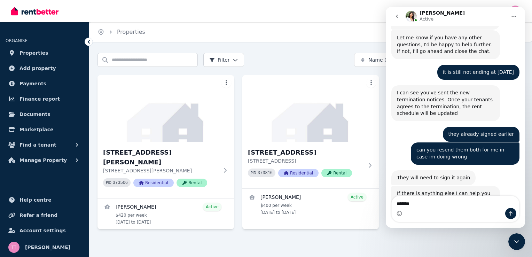
type textarea "********"
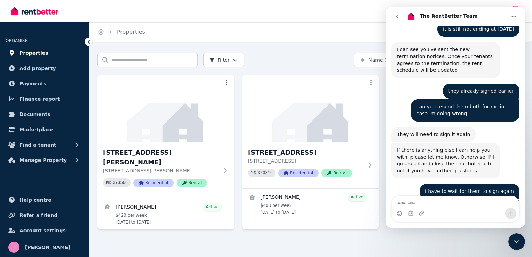
scroll to position [922, 0]
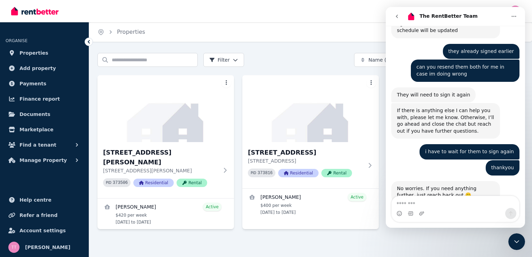
click at [437, 228] on span "OK" at bounding box center [440, 234] width 13 height 13
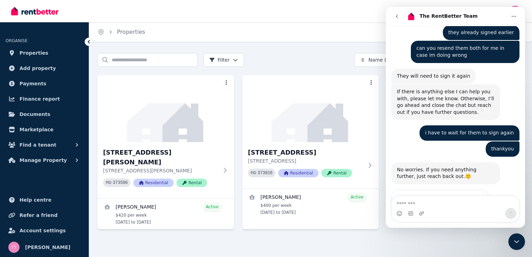
scroll to position [947, 0]
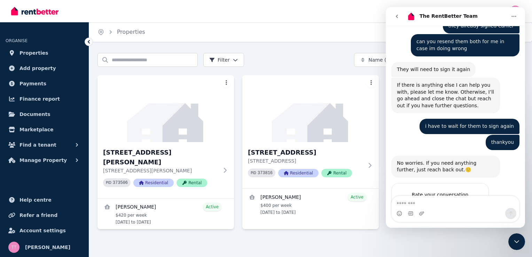
type textarea "**********"
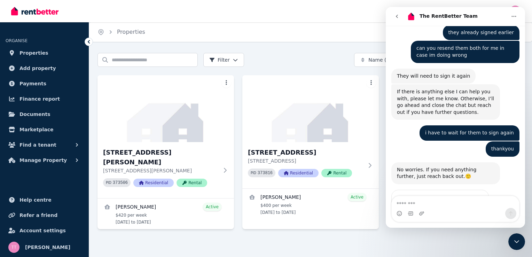
scroll to position [931, 0]
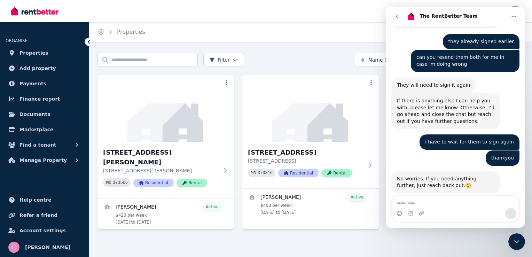
click at [520, 243] on icon "Close Intercom Messenger" at bounding box center [517, 241] width 8 height 8
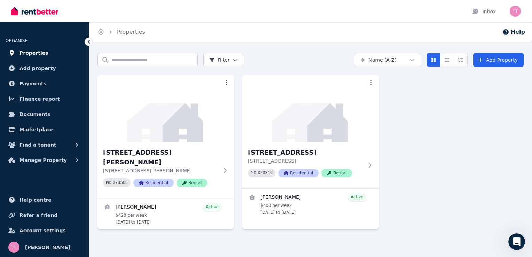
click at [38, 50] on span "Properties" at bounding box center [34, 53] width 29 height 8
click at [88, 42] on icon at bounding box center [88, 41] width 7 height 7
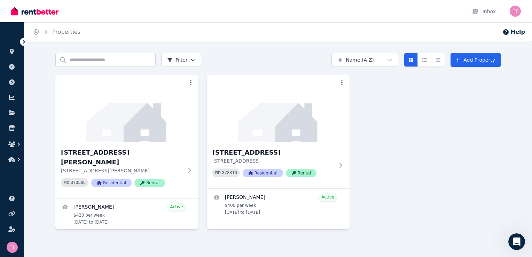
click at [22, 41] on icon at bounding box center [24, 41] width 7 height 7
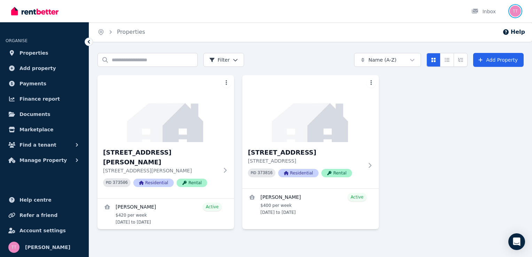
click at [517, 12] on img "button" at bounding box center [515, 11] width 11 height 11
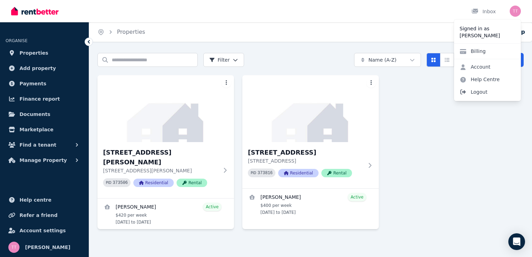
click at [485, 93] on span "Logout" at bounding box center [487, 92] width 67 height 13
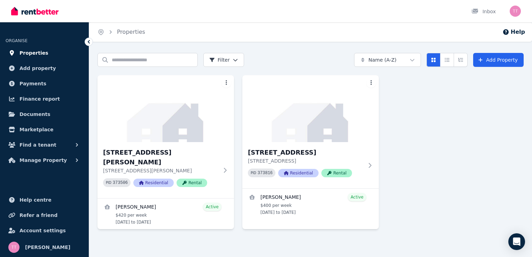
click at [45, 54] on link "Properties" at bounding box center [45, 53] width 78 height 14
click at [522, 242] on div "Open Intercom Messenger" at bounding box center [517, 242] width 18 height 18
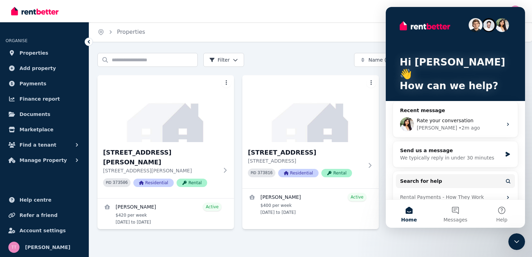
click at [319, 56] on div "Search properties Filter Name (A-Z) Add Property" at bounding box center [311, 60] width 426 height 14
click at [369, 164] on icon at bounding box center [371, 166] width 7 height 6
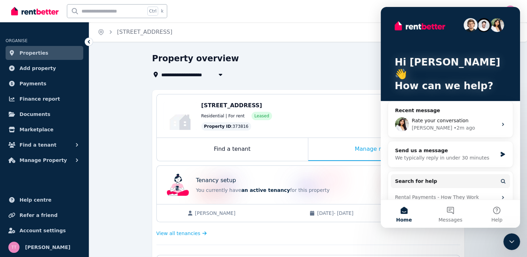
click at [304, 63] on div "Property overview" at bounding box center [306, 59] width 308 height 13
click at [182, 234] on span "View all tenancies" at bounding box center [178, 233] width 44 height 7
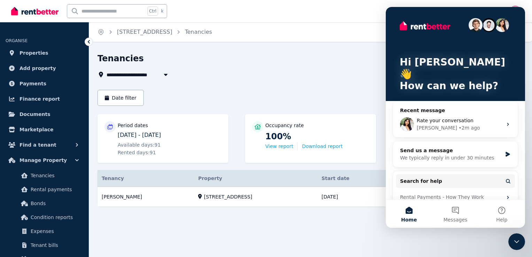
click at [516, 241] on icon "Close Intercom Messenger" at bounding box center [517, 241] width 8 height 8
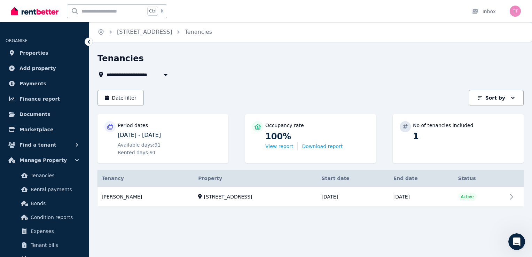
click at [165, 73] on icon "button" at bounding box center [165, 75] width 7 height 6
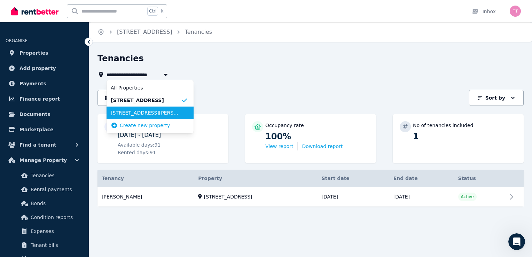
click at [161, 115] on span "[STREET_ADDRESS][PERSON_NAME]" at bounding box center [146, 112] width 70 height 7
type input "**********"
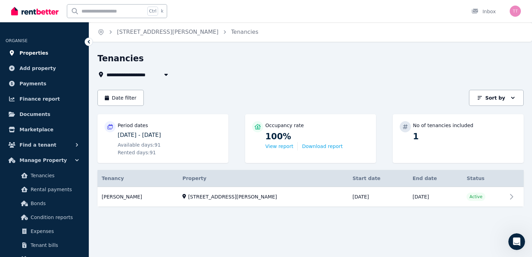
click at [41, 55] on span "Properties" at bounding box center [34, 53] width 29 height 8
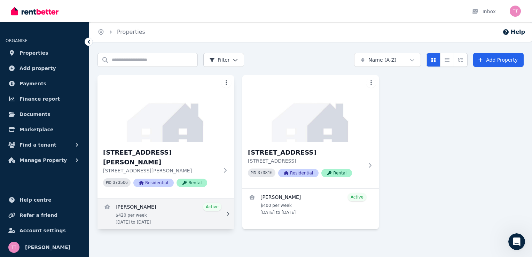
click at [216, 198] on link "View details for Elleisha Connolly" at bounding box center [166, 213] width 137 height 31
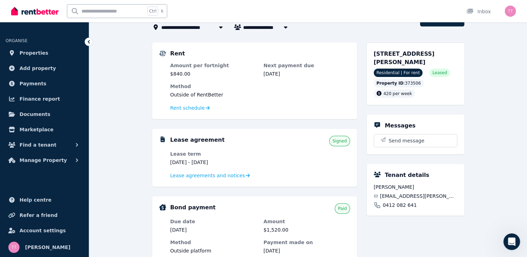
scroll to position [46, 0]
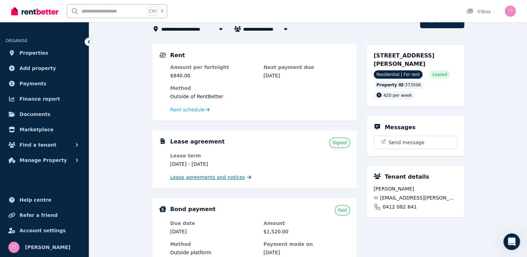
click at [192, 178] on span "Lease agreements and notices" at bounding box center [207, 177] width 75 height 7
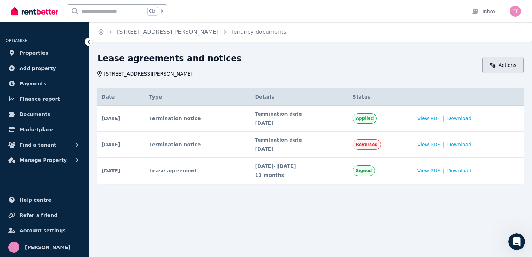
click at [513, 67] on link "Actions" at bounding box center [502, 65] width 41 height 16
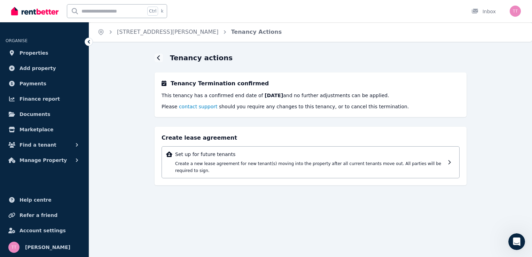
click at [189, 107] on span "contact support" at bounding box center [198, 107] width 39 height 6
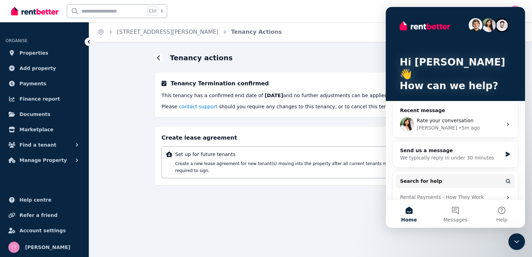
click at [189, 107] on span "contact support" at bounding box center [198, 107] width 39 height 6
click at [184, 105] on span "contact support" at bounding box center [198, 107] width 39 height 6
click at [520, 240] on icon "Close Intercom Messenger" at bounding box center [517, 241] width 8 height 8
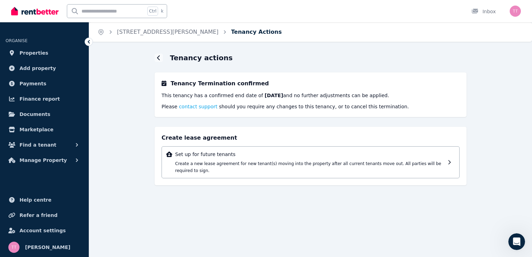
click at [231, 30] on link "Tenancy Actions" at bounding box center [256, 32] width 51 height 7
click at [157, 59] on icon at bounding box center [158, 58] width 3 height 6
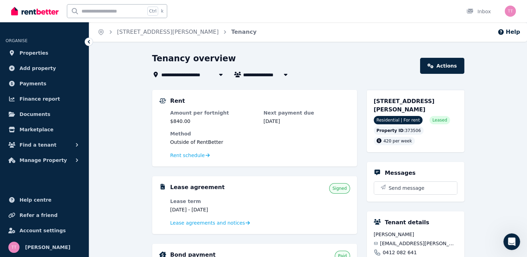
click at [461, 63] on link "Actions" at bounding box center [442, 66] width 44 height 16
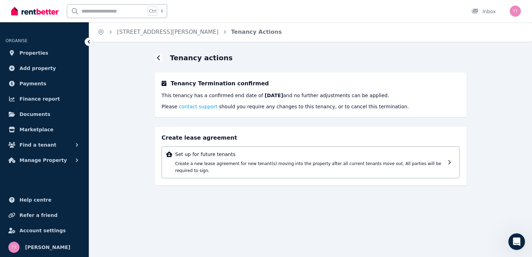
click at [89, 41] on icon at bounding box center [89, 41] width 2 height 3
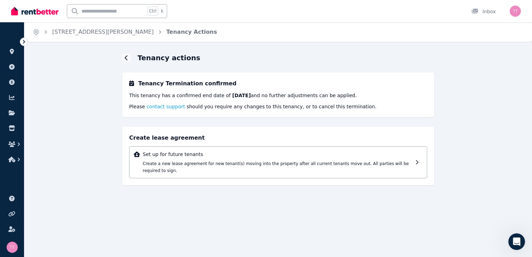
click at [46, 30] on icon "Breadcrumb" at bounding box center [45, 32] width 7 height 7
click at [24, 41] on icon at bounding box center [24, 41] width 2 height 3
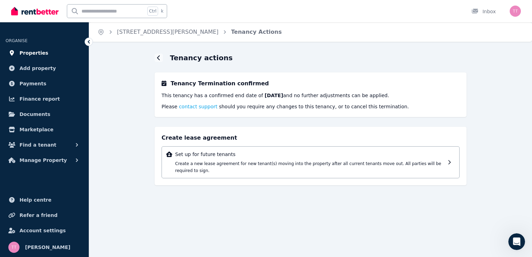
click at [43, 53] on link "Properties" at bounding box center [45, 53] width 78 height 14
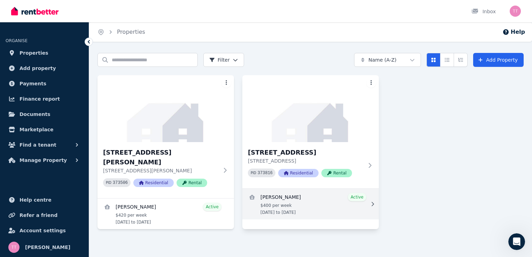
click at [352, 196] on link "View details for Desrae Cranston" at bounding box center [310, 204] width 137 height 31
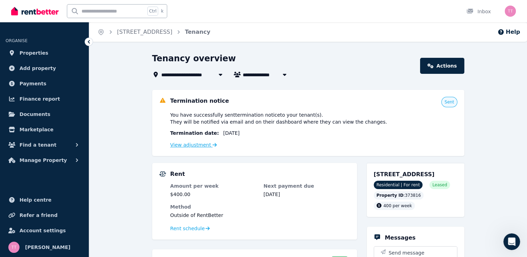
click at [212, 144] on icon at bounding box center [214, 144] width 4 height 5
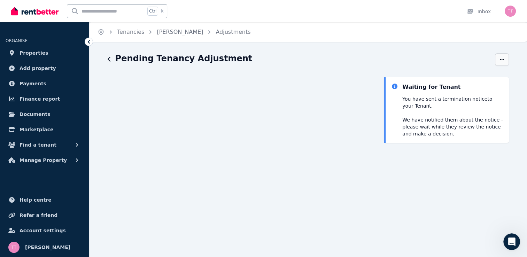
click at [499, 58] on icon "button" at bounding box center [502, 59] width 6 height 5
click at [446, 79] on span "History" at bounding box center [472, 80] width 61 height 8
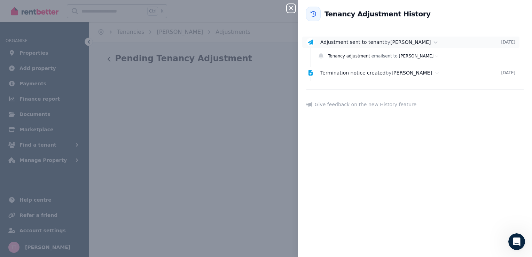
click at [384, 41] on div "Adjustment sent to tenant by Tracy Tadros" at bounding box center [410, 42] width 181 height 7
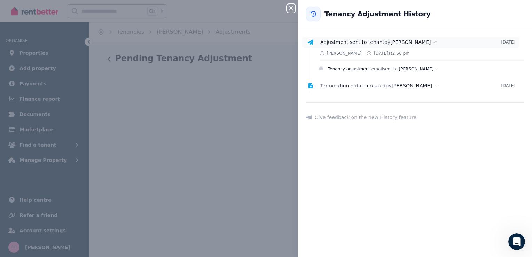
click at [384, 42] on div "Adjustment sent to tenant by Tracy Tadros" at bounding box center [410, 42] width 181 height 7
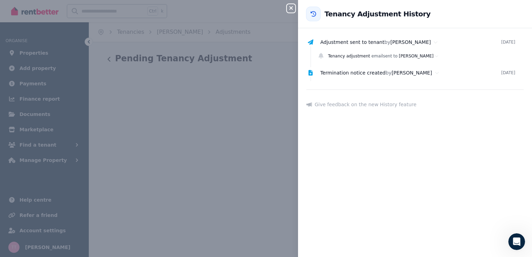
click at [290, 9] on icon "button" at bounding box center [291, 8] width 8 height 6
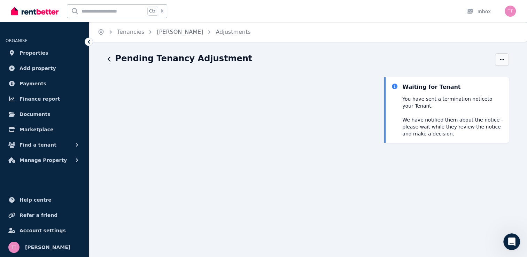
click at [505, 56] on span "button" at bounding box center [502, 59] width 14 height 13
click at [442, 93] on span "Edit" at bounding box center [472, 93] width 61 height 8
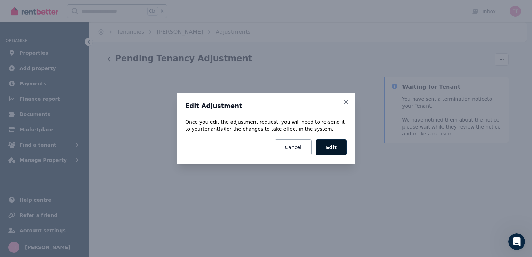
click at [333, 145] on button "Edit" at bounding box center [331, 147] width 31 height 16
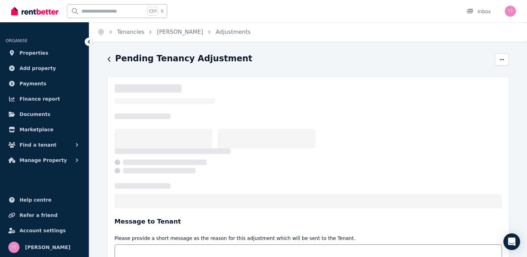
select select "*****"
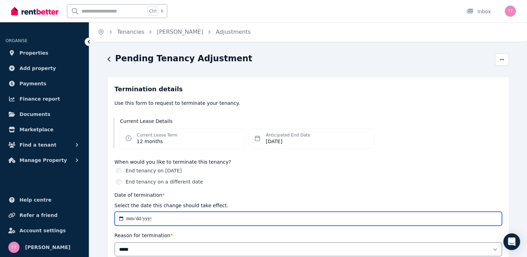
click at [131, 217] on input "**********" at bounding box center [308, 219] width 387 height 14
click at [161, 217] on input "**********" at bounding box center [308, 219] width 387 height 14
click at [149, 218] on input "**********" at bounding box center [308, 219] width 387 height 14
click at [152, 218] on input "**********" at bounding box center [308, 219] width 387 height 14
click at [130, 218] on input "**********" at bounding box center [308, 219] width 387 height 14
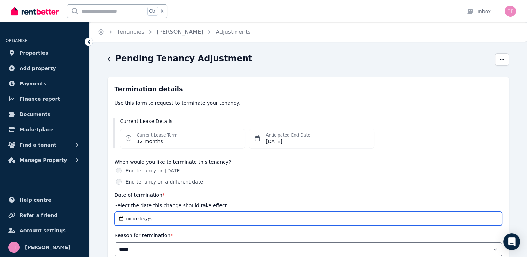
type input "**********"
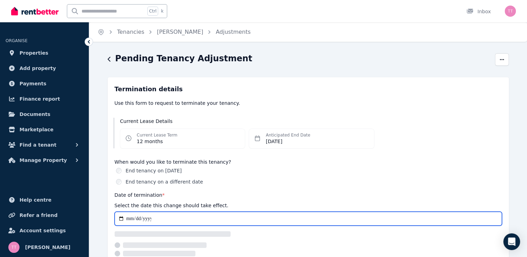
select select "*****"
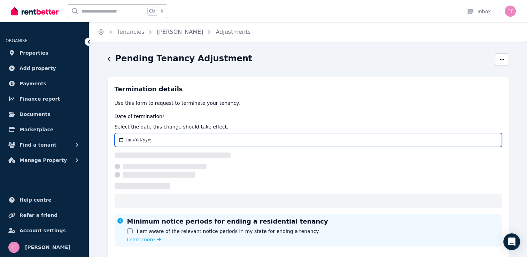
type input "**********"
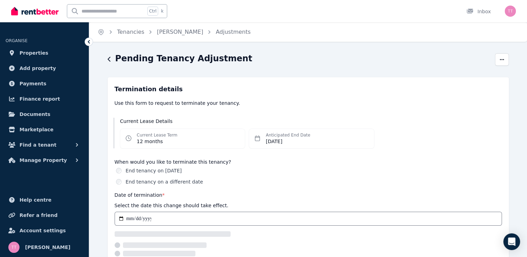
click at [265, 196] on div "Date of termination * Select the date this change should take effect." at bounding box center [308, 200] width 387 height 18
click at [295, 140] on dd "[DATE]" at bounding box center [288, 141] width 45 height 7
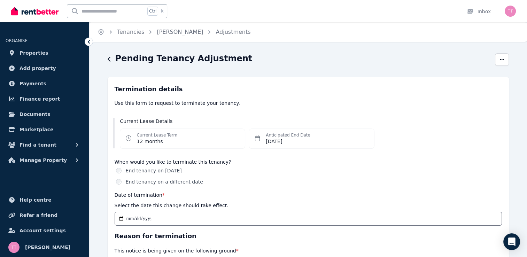
click at [257, 139] on icon at bounding box center [258, 138] width 6 height 6
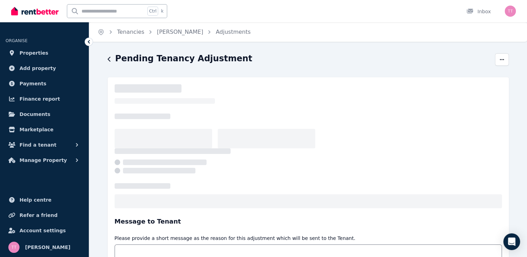
select select "*****"
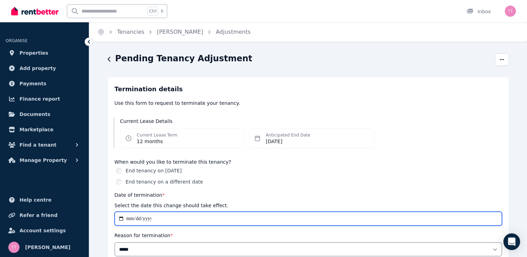
click at [121, 217] on input "**********" at bounding box center [308, 219] width 387 height 14
type input "**********"
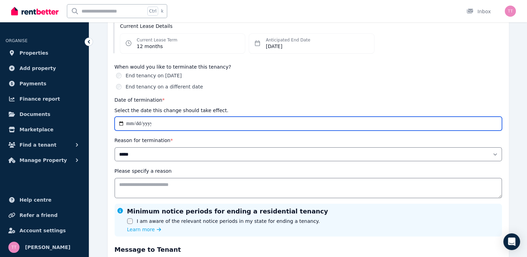
scroll to position [91, 0]
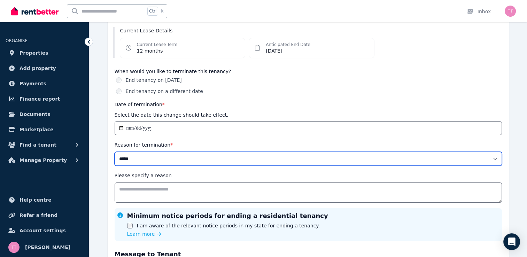
click at [153, 159] on select "**********" at bounding box center [308, 159] width 387 height 14
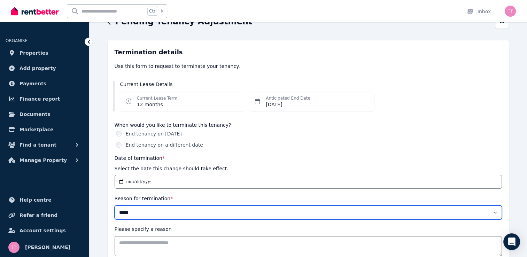
scroll to position [33, 0]
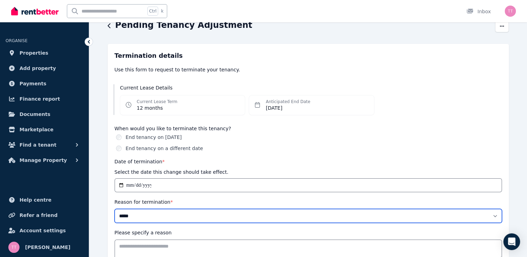
click at [247, 213] on select "**********" at bounding box center [308, 216] width 387 height 14
select select "**********"
click at [115, 209] on select "**********" at bounding box center [308, 216] width 387 height 14
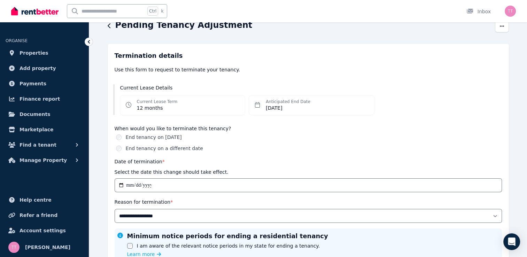
click at [306, 106] on div "Anticipated End Date Thu, 18 Dec 2025" at bounding box center [311, 105] width 125 height 20
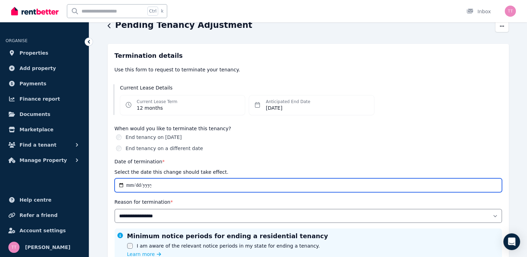
click at [223, 183] on input "**********" at bounding box center [308, 185] width 387 height 14
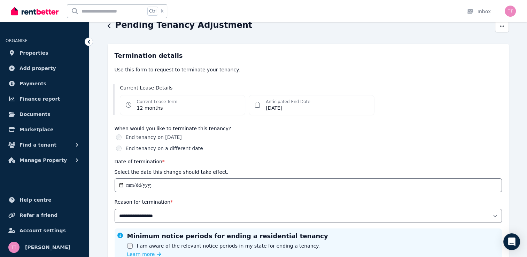
click at [353, 152] on div "**********" at bounding box center [308, 156] width 387 height 210
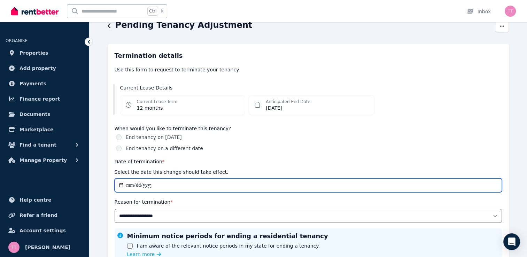
click at [137, 184] on input "**********" at bounding box center [308, 185] width 387 height 14
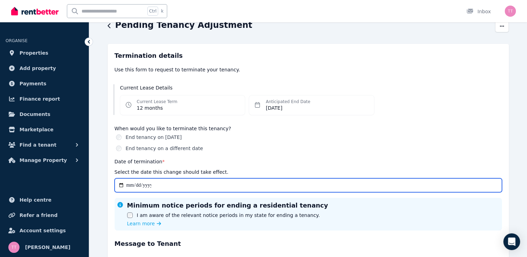
type input "**********"
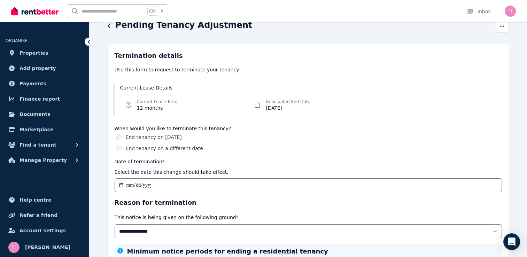
click at [307, 141] on div "End tenancy on 18 Dec 2025 End tenancy on a different date" at bounding box center [308, 143] width 387 height 18
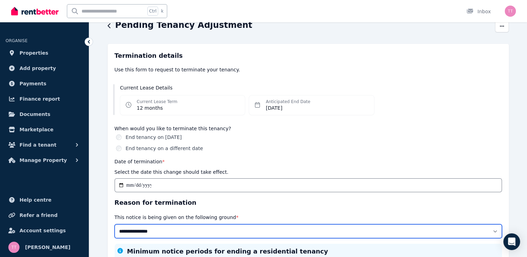
click at [165, 225] on select "**********" at bounding box center [308, 231] width 387 height 14
select select "**********"
click at [115, 224] on select "**********" at bounding box center [308, 231] width 387 height 14
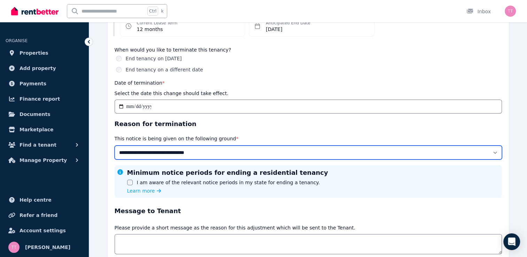
scroll to position [113, 0]
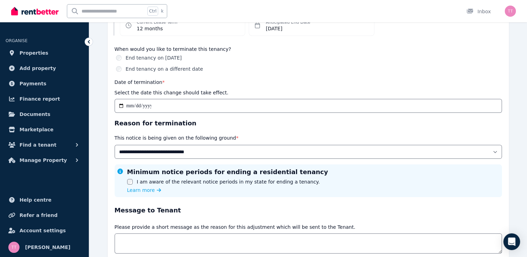
click at [383, 217] on div "Message to Tenant Message Please provide a short message as the reason for this…" at bounding box center [308, 229] width 387 height 48
click at [153, 190] on link "Learn more" at bounding box center [145, 190] width 37 height 7
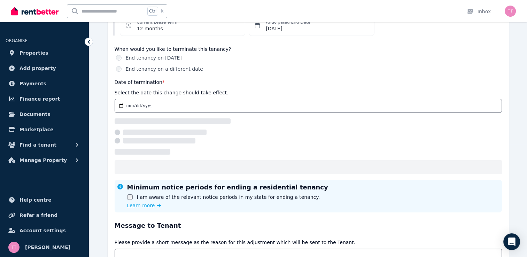
select select "**********"
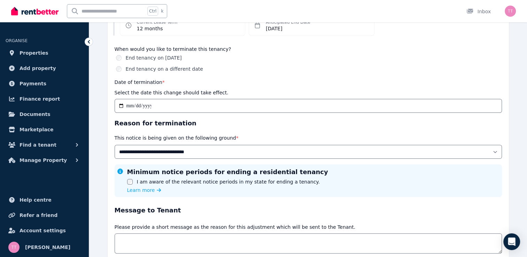
click at [488, 141] on div "This notice is being given on the following ground *" at bounding box center [308, 138] width 387 height 8
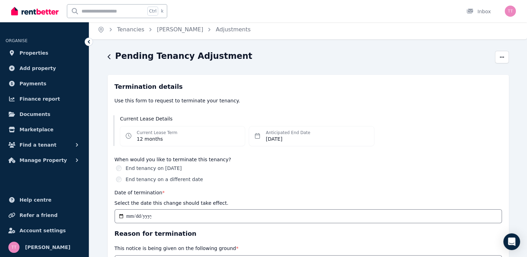
scroll to position [0, 0]
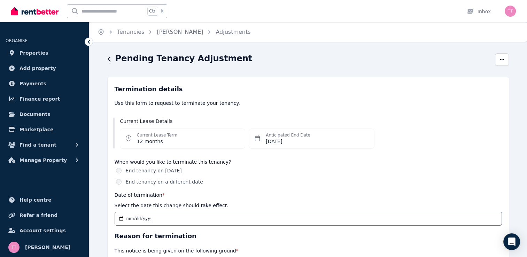
click at [309, 184] on div "End tenancy on a different date" at bounding box center [309, 181] width 386 height 7
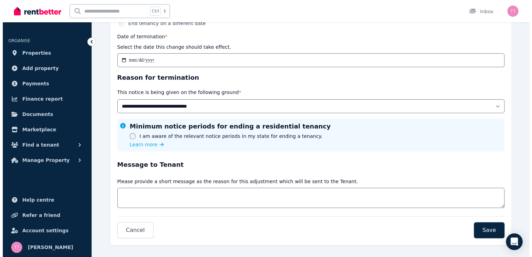
scroll to position [165, 0]
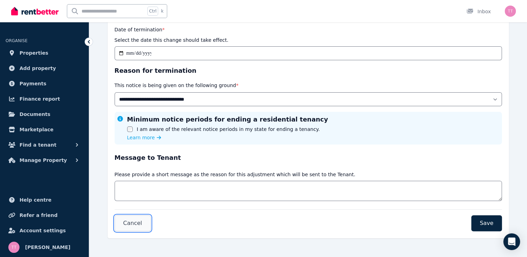
click at [142, 221] on button "Cancel" at bounding box center [133, 223] width 36 height 16
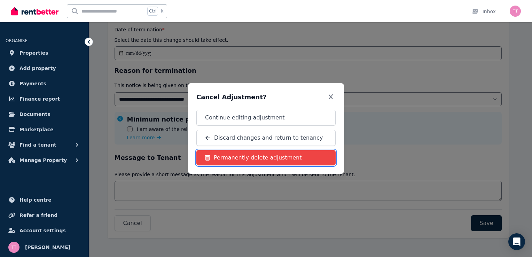
click at [241, 160] on span "Permanently delete adjustment" at bounding box center [258, 158] width 88 height 8
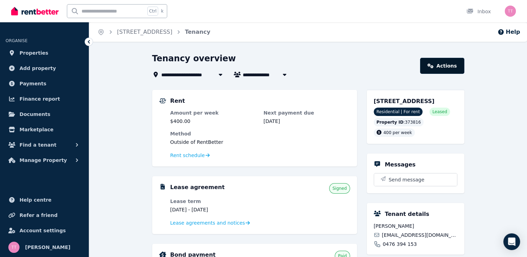
click at [452, 69] on link "Actions" at bounding box center [442, 66] width 44 height 16
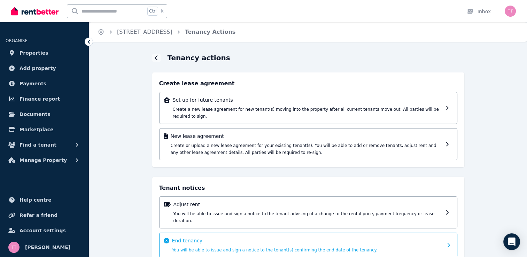
click at [215, 237] on p "End tenancy" at bounding box center [307, 240] width 271 height 7
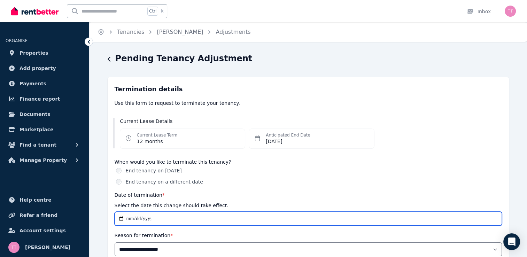
click at [157, 215] on input "**********" at bounding box center [308, 219] width 387 height 14
click at [122, 218] on input "**********" at bounding box center [308, 219] width 387 height 14
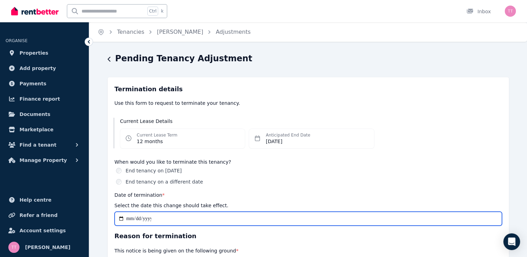
type input "**********"
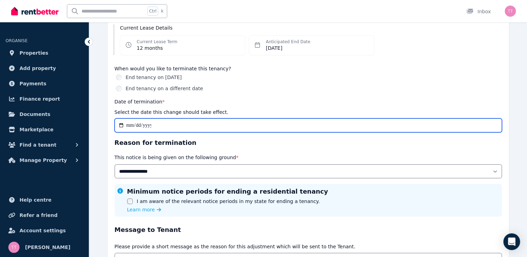
scroll to position [101, 0]
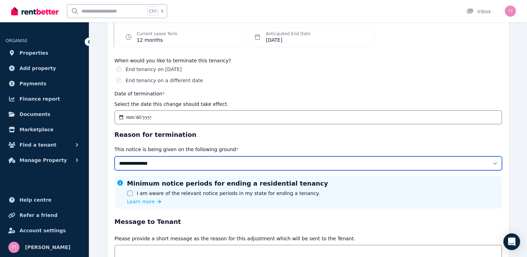
click at [171, 168] on select "**********" at bounding box center [308, 163] width 387 height 14
select select "**********"
click at [115, 156] on select "**********" at bounding box center [308, 163] width 387 height 14
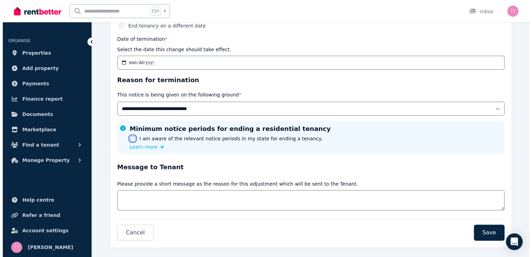
scroll to position [165, 0]
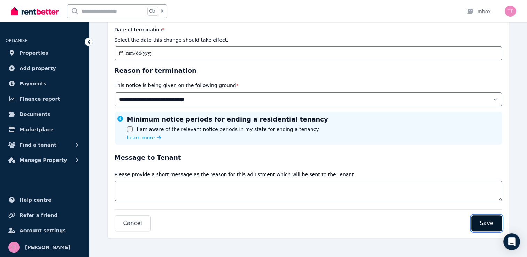
click at [489, 224] on span "Save" at bounding box center [487, 223] width 14 height 8
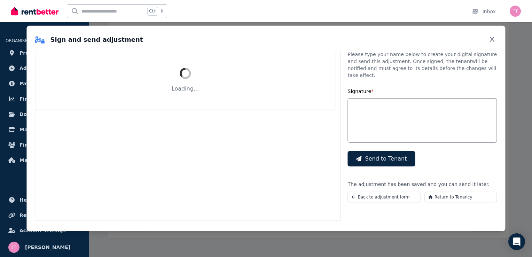
scroll to position [140, 0]
select select "*****"
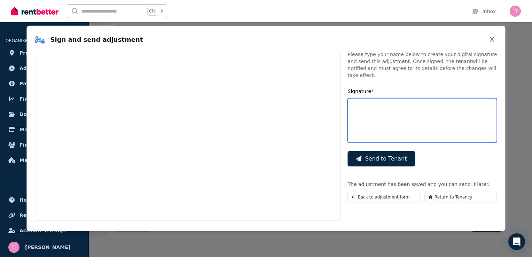
click at [378, 122] on input "Signature *" at bounding box center [422, 120] width 149 height 45
type input "*******"
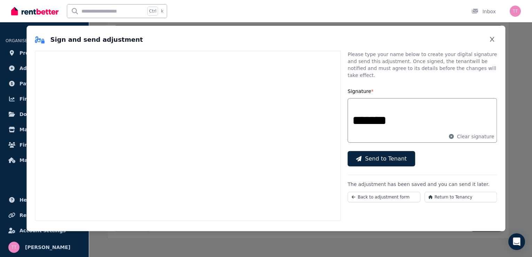
scroll to position [0, 0]
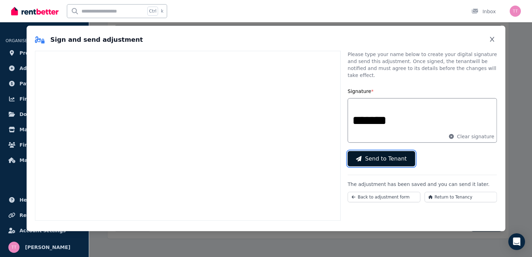
click at [383, 155] on span "Send to Tenant" at bounding box center [386, 159] width 42 height 8
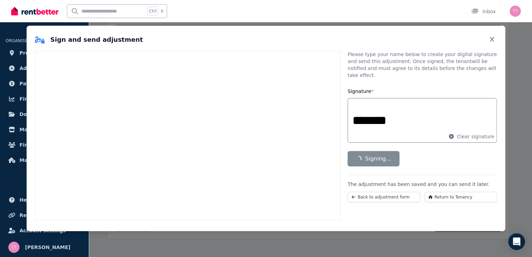
scroll to position [146, 0]
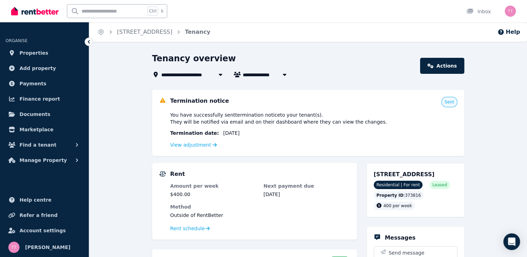
click at [88, 41] on icon at bounding box center [88, 41] width 7 height 7
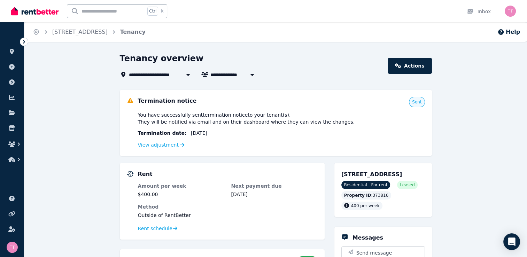
click at [190, 73] on icon at bounding box center [188, 75] width 7 height 6
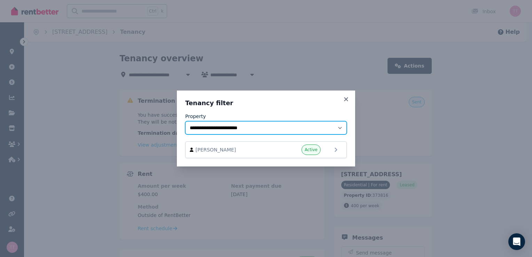
click at [340, 127] on select "**********" at bounding box center [266, 127] width 162 height 13
select select "**********"
click at [185, 121] on select "**********" at bounding box center [266, 127] width 162 height 13
click at [291, 128] on select "**********" at bounding box center [266, 127] width 162 height 13
click at [185, 121] on select "**********" at bounding box center [266, 127] width 162 height 13
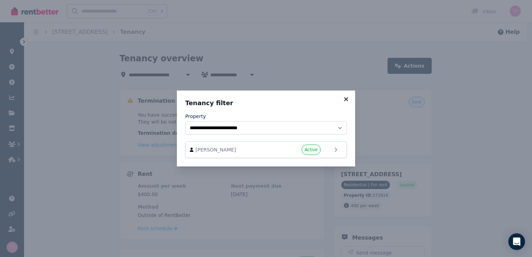
click at [345, 98] on icon at bounding box center [346, 99] width 7 height 6
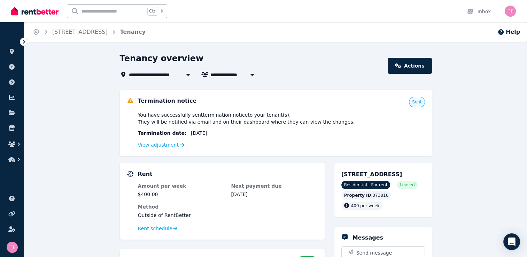
click at [22, 41] on icon at bounding box center [24, 41] width 7 height 7
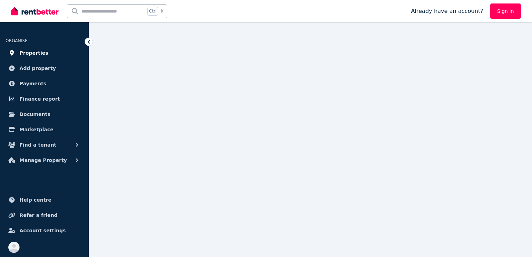
click at [43, 52] on link "Properties" at bounding box center [45, 53] width 78 height 14
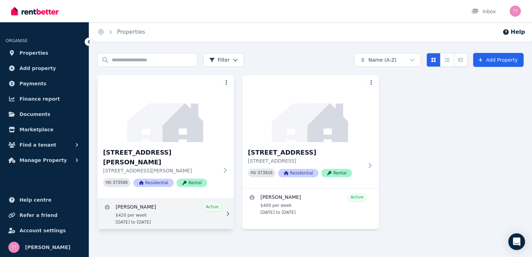
click at [186, 201] on link "View details for Elleisha Connolly" at bounding box center [166, 213] width 137 height 31
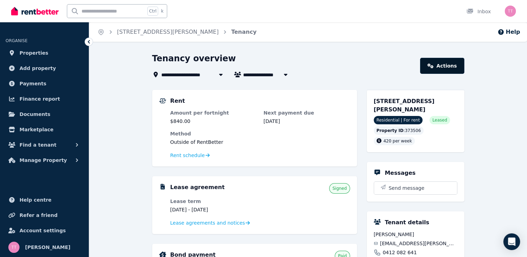
click at [451, 65] on link "Actions" at bounding box center [442, 66] width 44 height 16
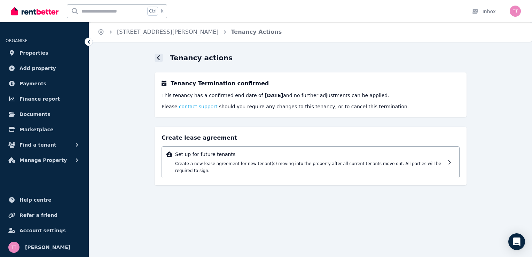
click at [158, 59] on icon at bounding box center [158, 57] width 3 height 5
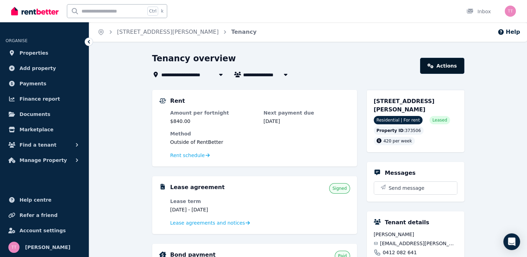
click at [449, 65] on link "Actions" at bounding box center [442, 66] width 44 height 16
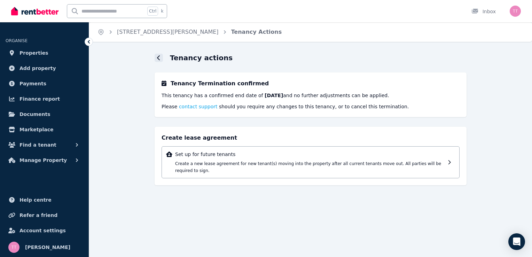
click at [158, 58] on icon at bounding box center [158, 57] width 3 height 5
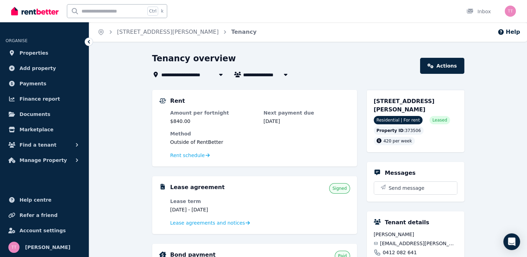
click at [282, 72] on icon "button" at bounding box center [285, 75] width 7 height 6
type input "**********"
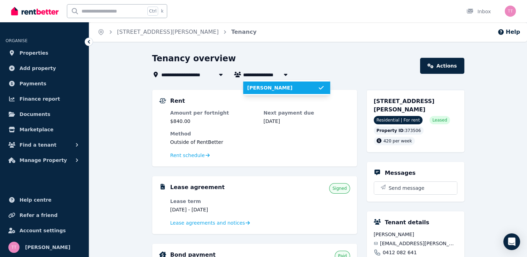
click at [221, 76] on icon at bounding box center [220, 75] width 3 height 2
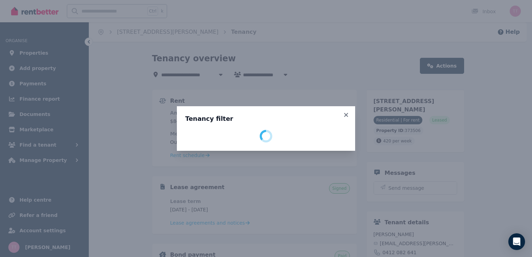
select select "**********"
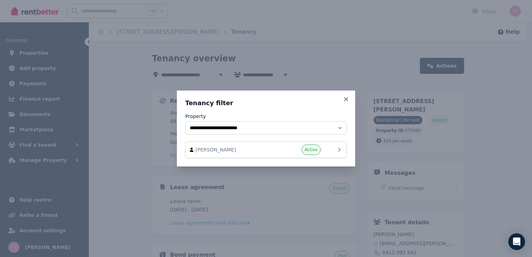
click at [340, 149] on icon at bounding box center [339, 150] width 2 height 4
click at [318, 149] on span "Active" at bounding box center [311, 150] width 19 height 10
click at [345, 97] on icon at bounding box center [346, 99] width 7 height 6
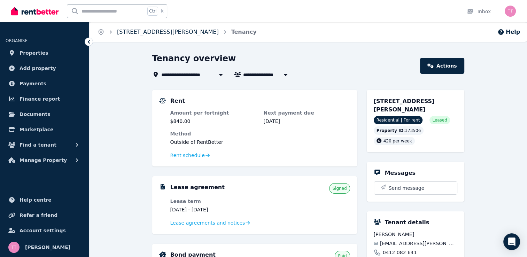
click at [134, 32] on link "[STREET_ADDRESS][PERSON_NAME]" at bounding box center [168, 32] width 102 height 7
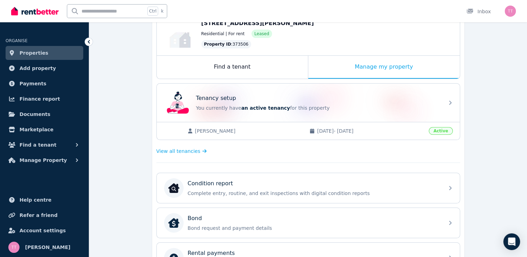
scroll to position [68, 0]
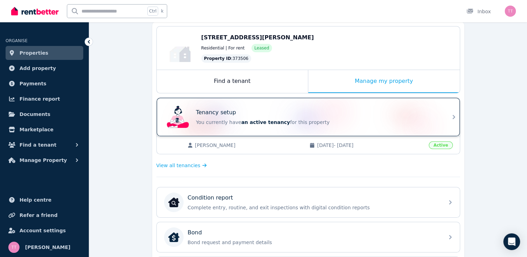
click at [253, 121] on span "an active tenancy" at bounding box center [265, 122] width 49 height 6
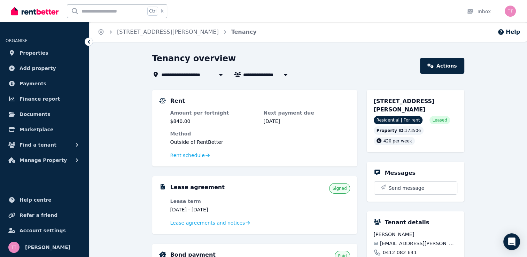
drag, startPoint x: 484, startPoint y: 125, endPoint x: 215, endPoint y: 73, distance: 274.1
click at [215, 73] on div at bounding box center [221, 74] width 13 height 8
click at [224, 221] on span "Lease agreements and notices" at bounding box center [207, 222] width 75 height 7
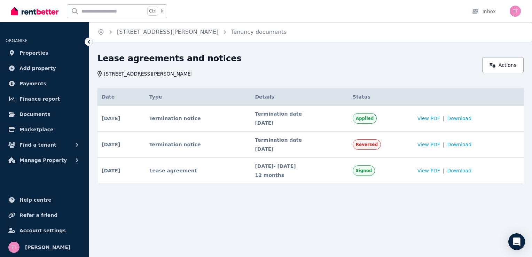
drag, startPoint x: 403, startPoint y: 142, endPoint x: 383, endPoint y: 146, distance: 20.2
click at [378, 146] on span "Reversed" at bounding box center [367, 145] width 22 height 6
click at [374, 116] on span "Applied" at bounding box center [365, 119] width 18 height 6
drag, startPoint x: 458, startPoint y: 116, endPoint x: 318, endPoint y: 215, distance: 171.9
click at [318, 220] on div "Home [STREET_ADDRESS][PERSON_NAME] Tenancy documents Lease agreements and notic…" at bounding box center [266, 128] width 532 height 257
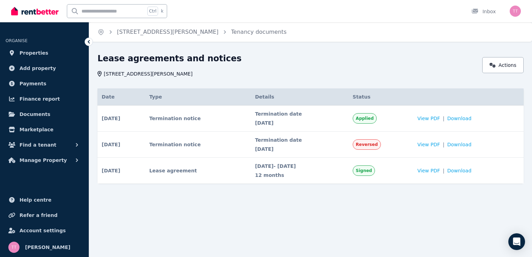
drag, startPoint x: 502, startPoint y: 66, endPoint x: 379, endPoint y: 65, distance: 123.6
click at [379, 65] on div "Lease agreements and notices" at bounding box center [288, 59] width 381 height 13
click at [521, 70] on link "Actions" at bounding box center [502, 65] width 41 height 16
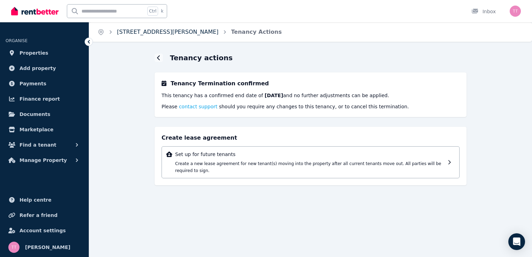
click at [164, 29] on link "[STREET_ADDRESS][PERSON_NAME]" at bounding box center [168, 32] width 102 height 7
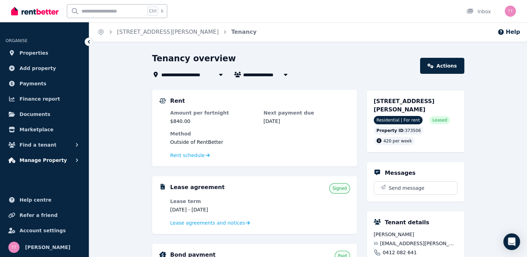
drag, startPoint x: 528, startPoint y: 104, endPoint x: 52, endPoint y: 158, distance: 479.4
click at [52, 158] on span "Manage Property" at bounding box center [43, 160] width 47 height 8
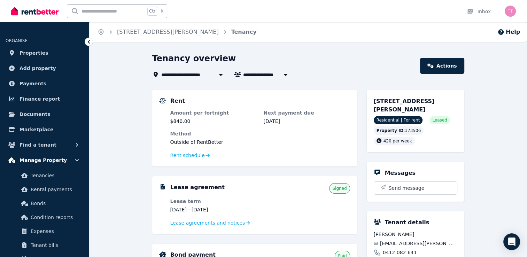
click at [63, 161] on button "Manage Property" at bounding box center [45, 160] width 78 height 14
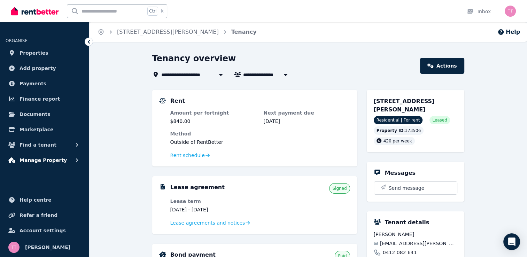
click at [68, 157] on button "Manage Property" at bounding box center [45, 160] width 78 height 14
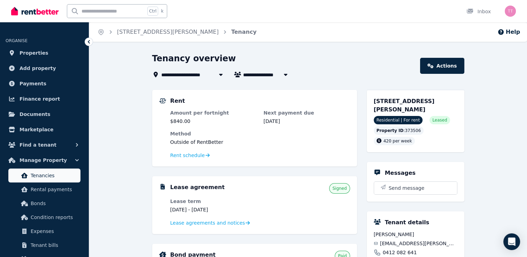
click at [61, 172] on span "Tenancies" at bounding box center [54, 175] width 47 height 8
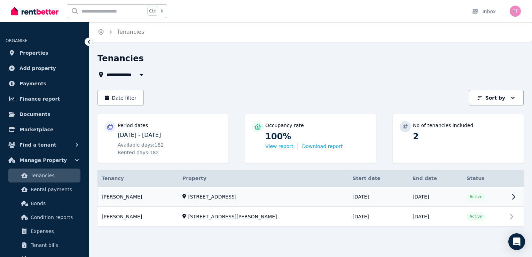
click at [227, 197] on link "View property details" at bounding box center [311, 197] width 426 height 20
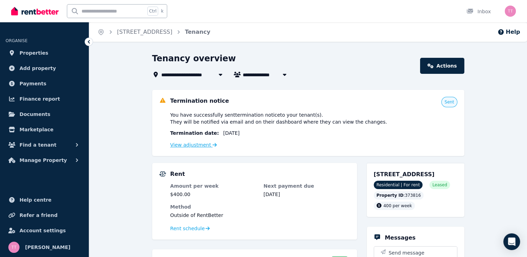
click at [190, 144] on link "View adjustment" at bounding box center [193, 145] width 47 height 6
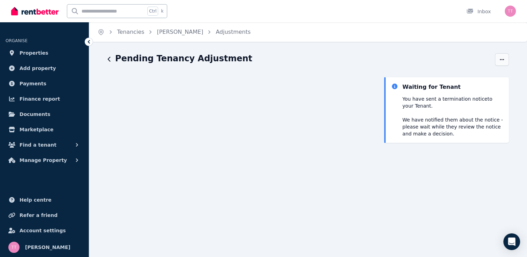
click at [498, 59] on span "button" at bounding box center [502, 59] width 14 height 13
click at [443, 108] on span "Cancel" at bounding box center [472, 107] width 61 height 8
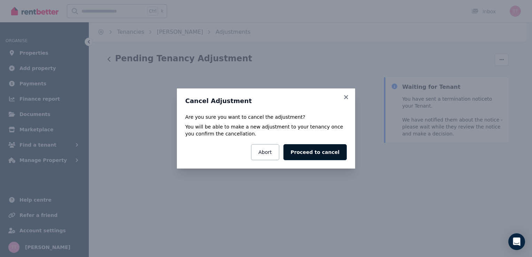
click at [311, 157] on button "Proceed to cancel" at bounding box center [314, 152] width 63 height 16
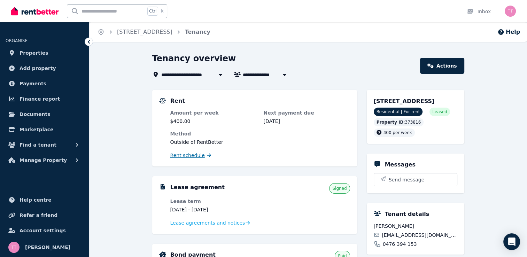
click at [207, 155] on icon at bounding box center [209, 156] width 4 height 4
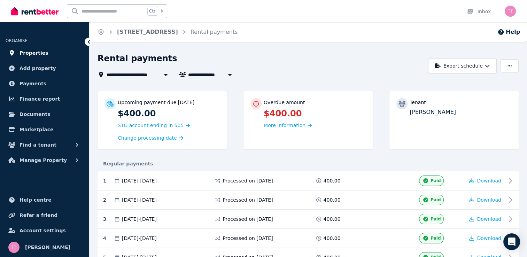
click at [29, 55] on span "Properties" at bounding box center [34, 53] width 29 height 8
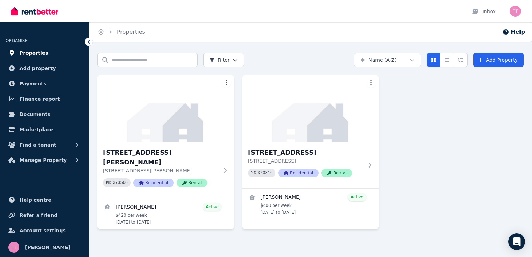
click at [36, 55] on span "Properties" at bounding box center [34, 53] width 29 height 8
click at [32, 51] on span "Properties" at bounding box center [34, 53] width 29 height 8
click at [89, 42] on icon at bounding box center [88, 41] width 7 height 7
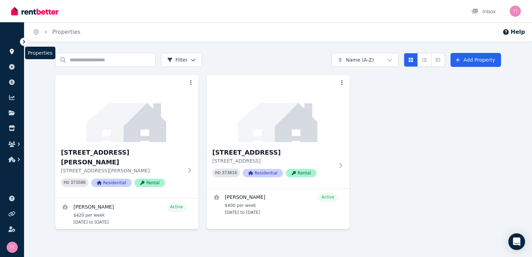
click at [14, 50] on icon at bounding box center [11, 52] width 7 height 6
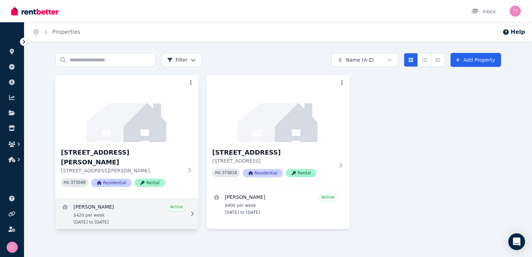
click at [176, 198] on link "View details for Elleisha Connolly" at bounding box center [126, 213] width 143 height 31
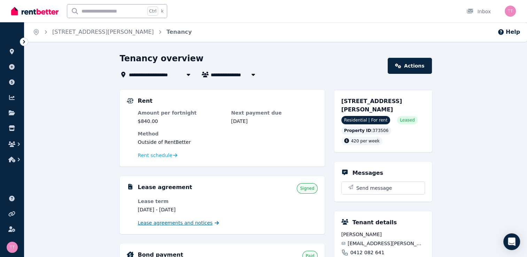
click at [199, 221] on span "Lease agreements and notices" at bounding box center [175, 222] width 75 height 7
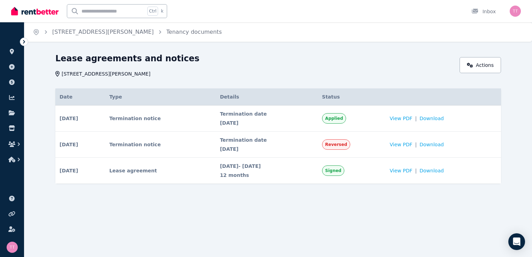
drag, startPoint x: 352, startPoint y: 146, endPoint x: 315, endPoint y: 141, distance: 36.6
click at [314, 141] on span "Termination date" at bounding box center [267, 140] width 94 height 7
click at [314, 119] on span "[DATE]" at bounding box center [267, 122] width 94 height 7
click at [346, 116] on span "Applied" at bounding box center [334, 118] width 24 height 10
click at [134, 117] on td "Termination notice" at bounding box center [160, 119] width 111 height 26
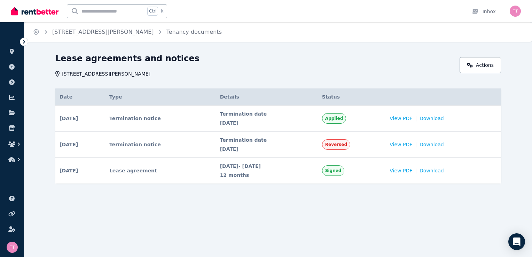
click at [78, 120] on span "[DATE]" at bounding box center [69, 118] width 18 height 7
click at [431, 118] on span "Download" at bounding box center [432, 118] width 24 height 7
click at [45, 30] on icon "Breadcrumb" at bounding box center [45, 32] width 7 height 7
click at [166, 34] on link "Tenancy documents" at bounding box center [193, 32] width 55 height 7
click at [11, 52] on icon at bounding box center [12, 52] width 4 height 6
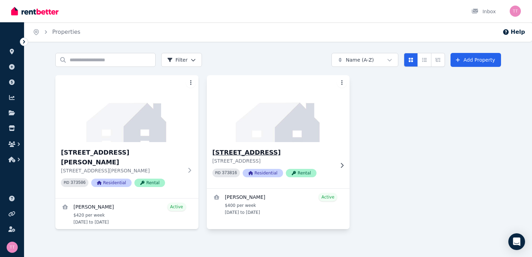
click at [271, 151] on h3 "[STREET_ADDRESS]" at bounding box center [273, 153] width 122 height 10
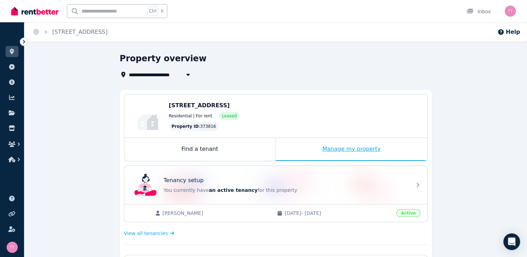
click at [336, 151] on div "Manage my property" at bounding box center [351, 149] width 151 height 23
click at [337, 148] on div "Manage my property" at bounding box center [351, 149] width 151 height 23
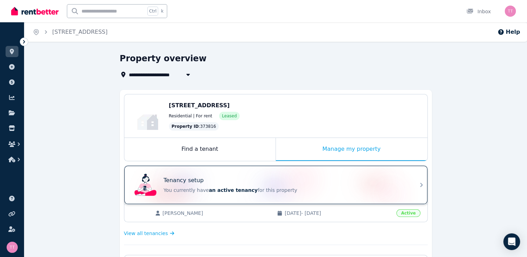
click at [227, 189] on span "an active tenancy" at bounding box center [233, 190] width 49 height 6
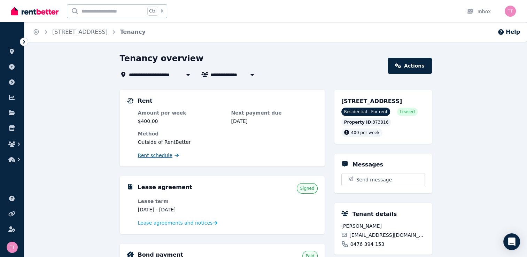
click at [146, 157] on span "Rent schedule" at bounding box center [155, 155] width 34 height 7
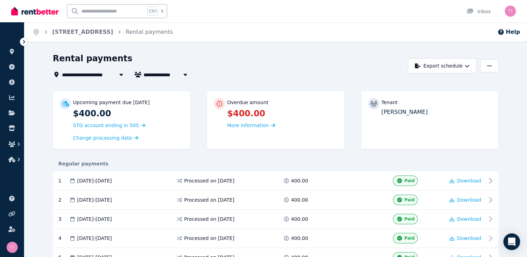
drag, startPoint x: 528, startPoint y: 53, endPoint x: 530, endPoint y: 63, distance: 10.4
click at [527, 63] on html "**********" at bounding box center [263, 128] width 527 height 257
click at [26, 43] on icon at bounding box center [24, 41] width 7 height 7
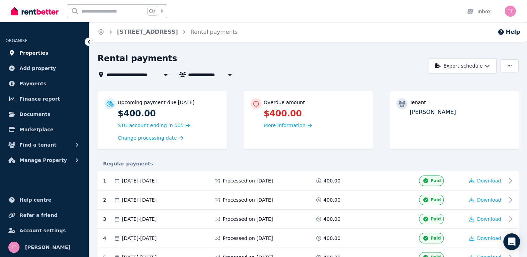
click at [28, 51] on span "Properties" at bounding box center [34, 53] width 29 height 8
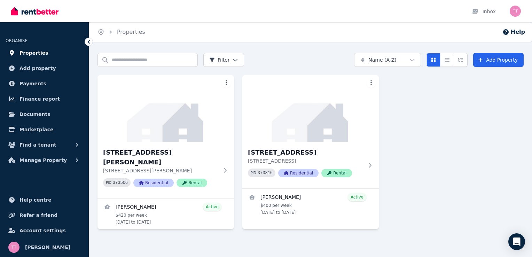
click at [31, 52] on span "Properties" at bounding box center [34, 53] width 29 height 8
click at [90, 40] on icon at bounding box center [88, 41] width 7 height 7
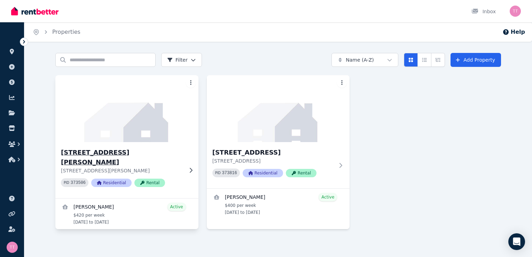
click at [188, 162] on div "[STREET_ADDRESS][PERSON_NAME][PERSON_NAME] PID 373506 Residential Rental" at bounding box center [126, 170] width 143 height 56
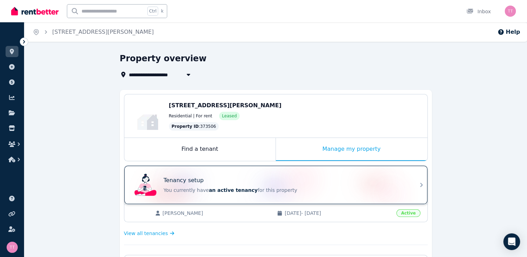
click at [225, 189] on span "an active tenancy" at bounding box center [233, 190] width 49 height 6
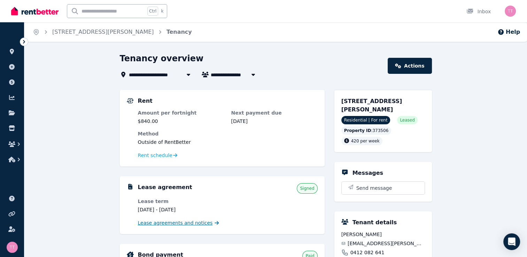
click at [178, 224] on span "Lease agreements and notices" at bounding box center [175, 222] width 75 height 7
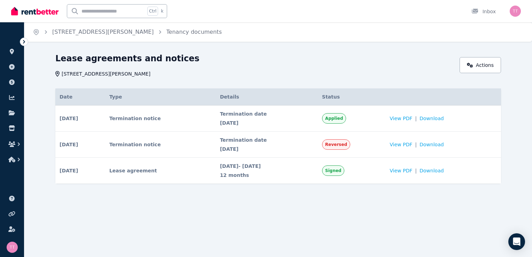
click at [152, 119] on td "Termination notice" at bounding box center [160, 119] width 111 height 26
click at [497, 68] on link "Actions" at bounding box center [480, 65] width 41 height 16
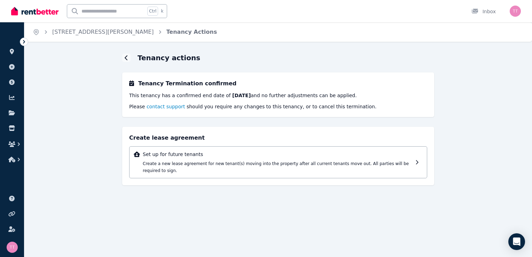
click at [166, 108] on span "contact support" at bounding box center [166, 107] width 39 height 6
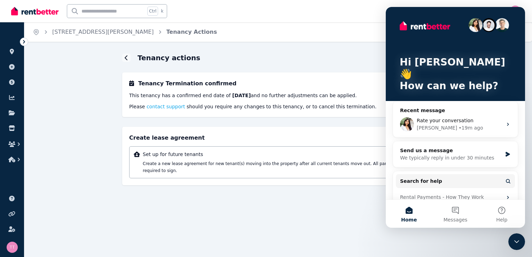
click at [515, 241] on icon "Close Intercom Messenger" at bounding box center [517, 241] width 8 height 8
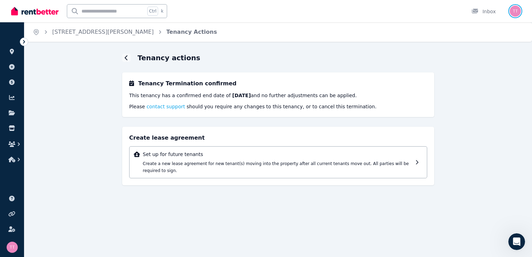
click at [514, 12] on img "button" at bounding box center [515, 11] width 11 height 11
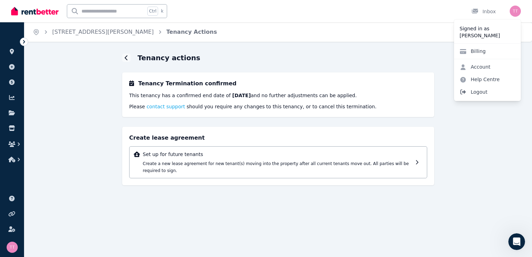
click at [477, 92] on span "Logout" at bounding box center [487, 92] width 67 height 13
